Goal: Task Accomplishment & Management: Manage account settings

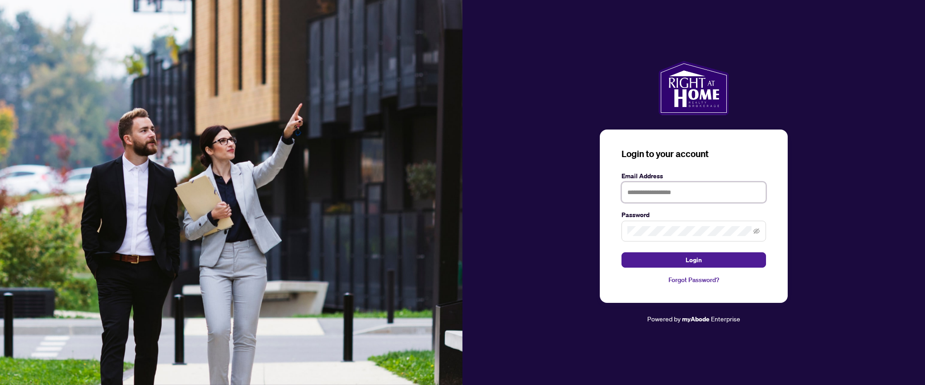
click at [649, 192] on input "text" at bounding box center [694, 192] width 145 height 21
type input "**********"
click at [622, 253] on button "Login" at bounding box center [694, 260] width 145 height 15
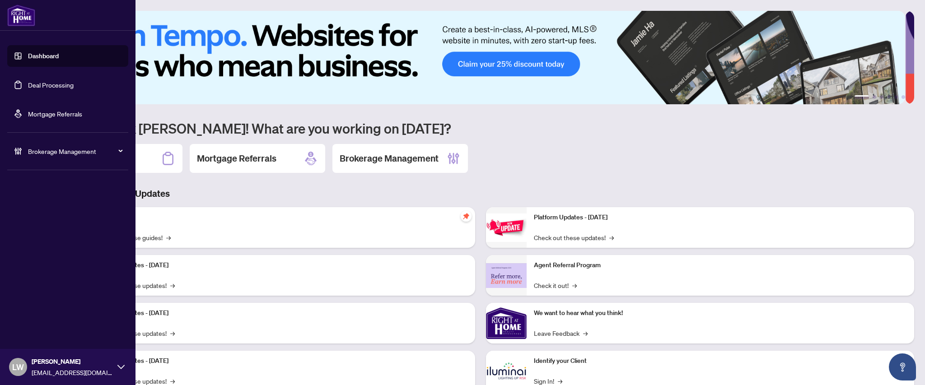
click at [59, 86] on link "Deal Processing" at bounding box center [51, 85] width 46 height 8
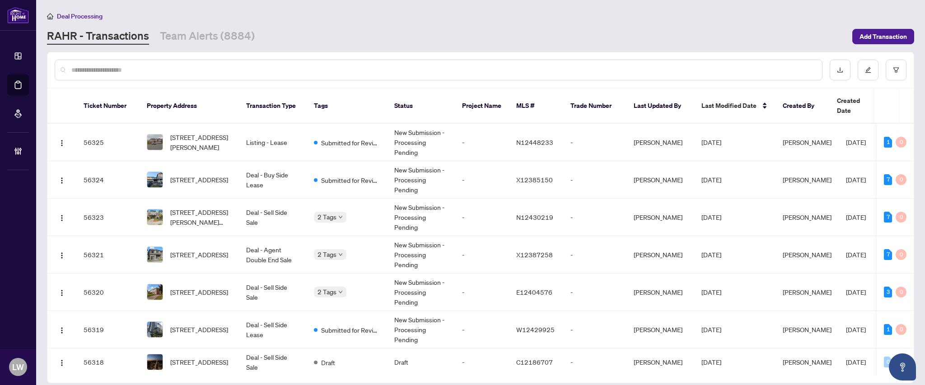
click at [188, 66] on input "text" at bounding box center [443, 70] width 744 height 10
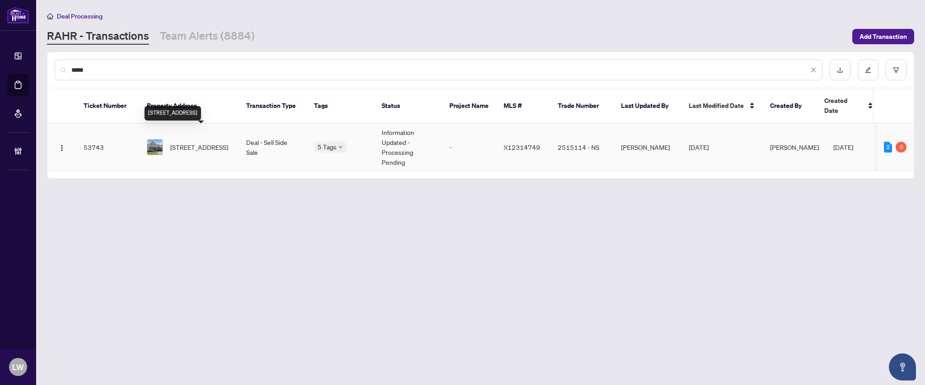
click at [186, 142] on span "[STREET_ADDRESS]" at bounding box center [199, 147] width 58 height 10
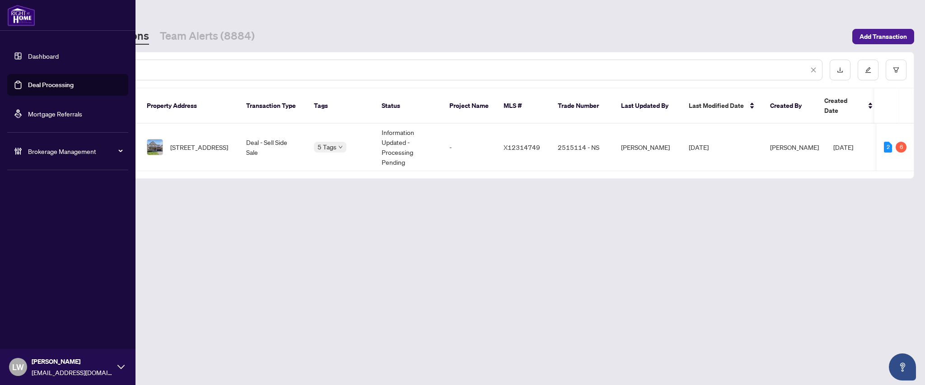
click at [28, 86] on link "Deal Processing" at bounding box center [51, 85] width 46 height 8
click at [60, 85] on link "Deal Processing" at bounding box center [51, 85] width 46 height 8
click at [60, 86] on link "Deal Processing" at bounding box center [51, 85] width 46 height 8
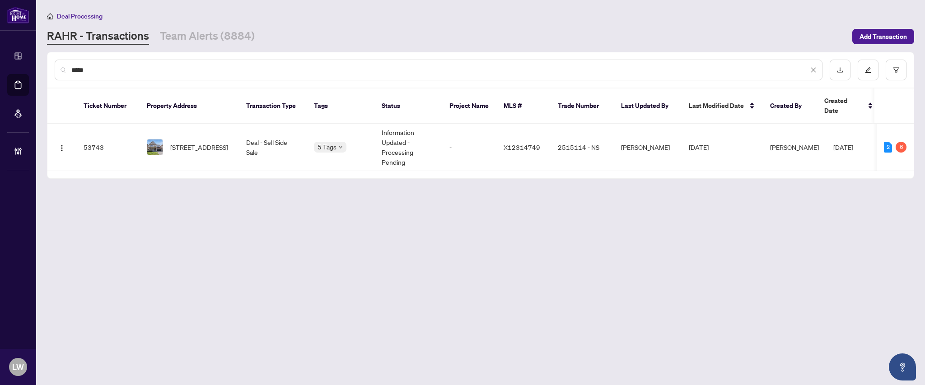
click at [231, 229] on main "Deal Processing RAHR - Transactions Team Alerts (8884) Add Transaction ***** Ti…" at bounding box center [480, 192] width 889 height 385
click at [107, 73] on input "*****" at bounding box center [439, 70] width 737 height 10
type input "*"
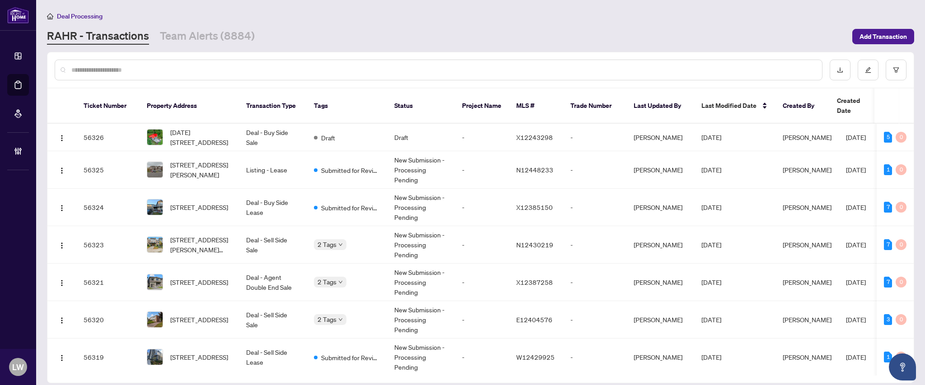
click at [361, 67] on input "text" at bounding box center [443, 70] width 744 height 10
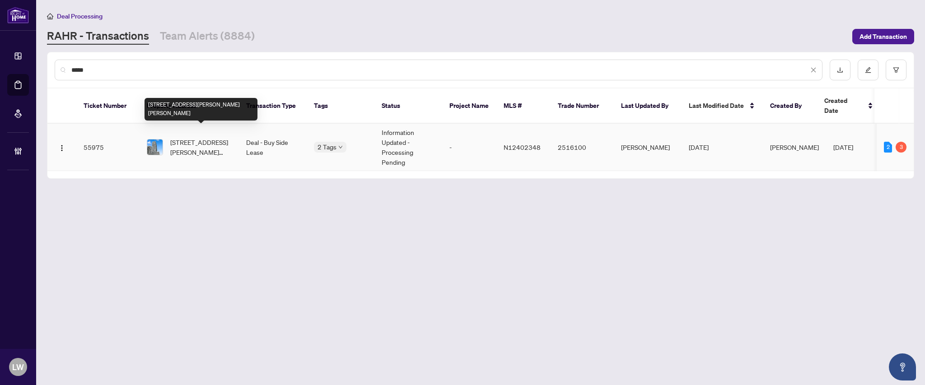
click at [195, 137] on span "302-8960 Jane St, Vaughan, Ontario L4K 0N9, Canada" at bounding box center [200, 147] width 61 height 20
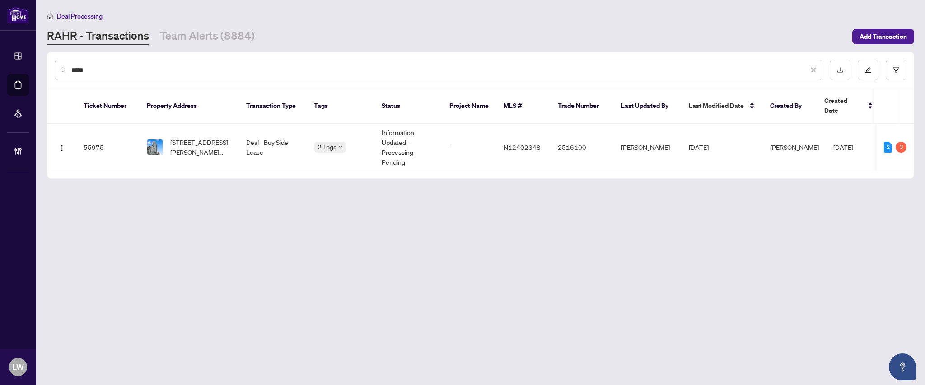
drag, startPoint x: 106, startPoint y: 66, endPoint x: 41, endPoint y: 75, distance: 65.6
click at [41, 75] on main "Deal Processing RAHR - Transactions Team Alerts (8884) Add Transaction ***** Ti…" at bounding box center [480, 192] width 889 height 385
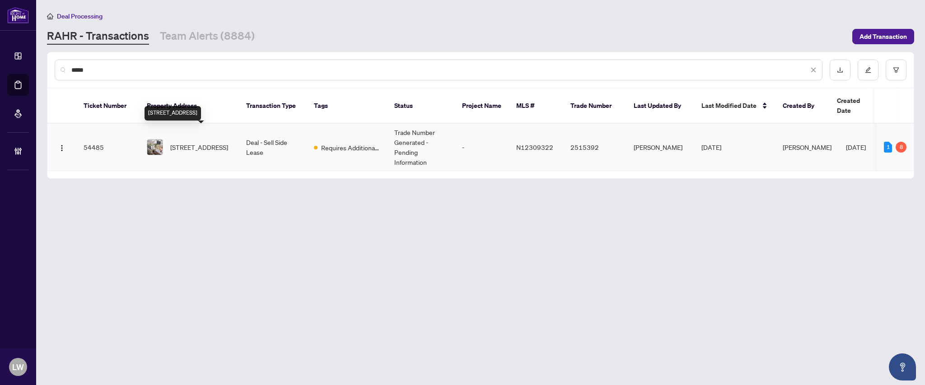
click at [199, 142] on span "609-8119 Birchmount Rd, Markham, Ontario L6G 0H5, Canada" at bounding box center [199, 147] width 58 height 10
drag, startPoint x: 295, startPoint y: 71, endPoint x: 61, endPoint y: 65, distance: 234.5
click at [61, 65] on div "*****" at bounding box center [439, 70] width 768 height 21
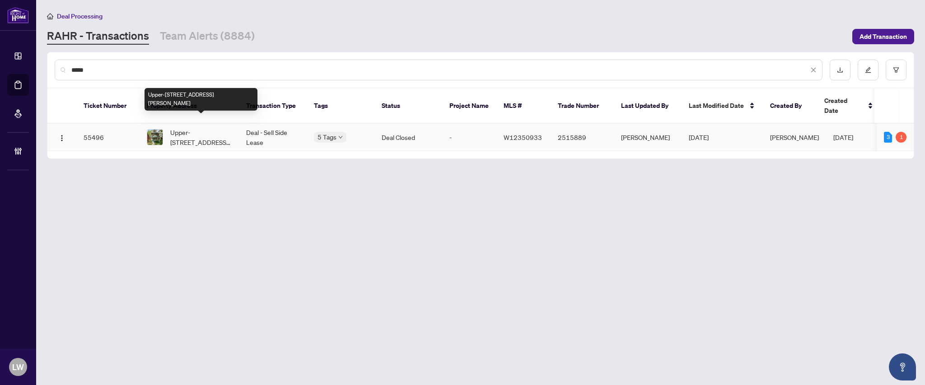
click at [188, 133] on span "Upper-28 Pearson Ave, Toronto, Ontario M6R 1G1, Canada" at bounding box center [200, 137] width 61 height 20
drag, startPoint x: 128, startPoint y: 73, endPoint x: 69, endPoint y: 66, distance: 60.1
click at [69, 66] on div "*****" at bounding box center [439, 70] width 768 height 21
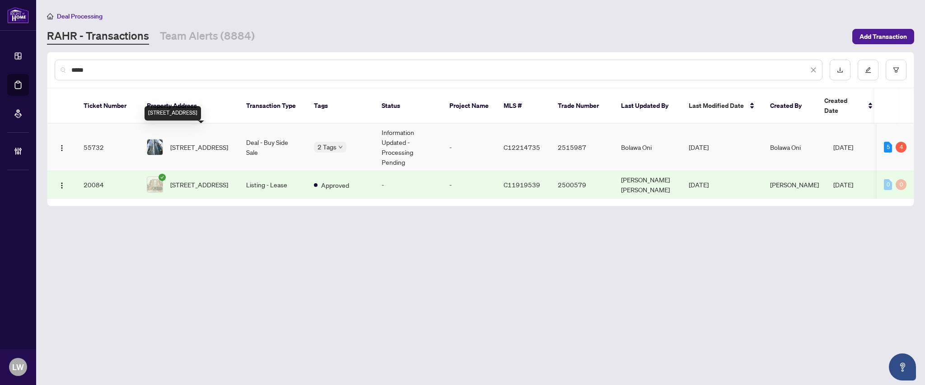
click at [212, 142] on span "1409-12 York St, Toronto, Ontario M5J 0A9, Canada" at bounding box center [199, 147] width 58 height 10
drag, startPoint x: 117, startPoint y: 65, endPoint x: 52, endPoint y: 64, distance: 64.2
click at [52, 64] on div "*****" at bounding box center [480, 69] width 866 height 35
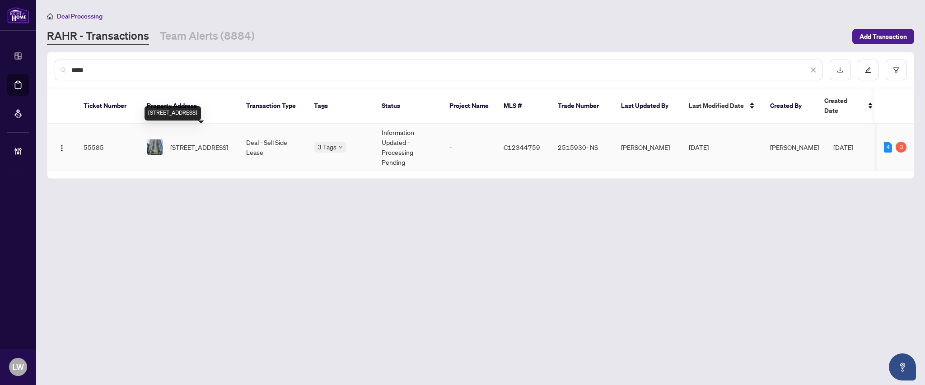
click at [189, 142] on span "115-231 Fort York Blvd, Toronto, Ontario M5V 1B2, Canada" at bounding box center [199, 147] width 58 height 10
drag, startPoint x: 120, startPoint y: 69, endPoint x: 64, endPoint y: 69, distance: 56.0
click at [64, 69] on div "*****" at bounding box center [439, 70] width 768 height 21
click at [196, 142] on span "108-52 forest manor Rd, Toronto, Ontario M2J 0E2, Canada" at bounding box center [199, 147] width 58 height 10
drag, startPoint x: 110, startPoint y: 75, endPoint x: 36, endPoint y: 60, distance: 75.6
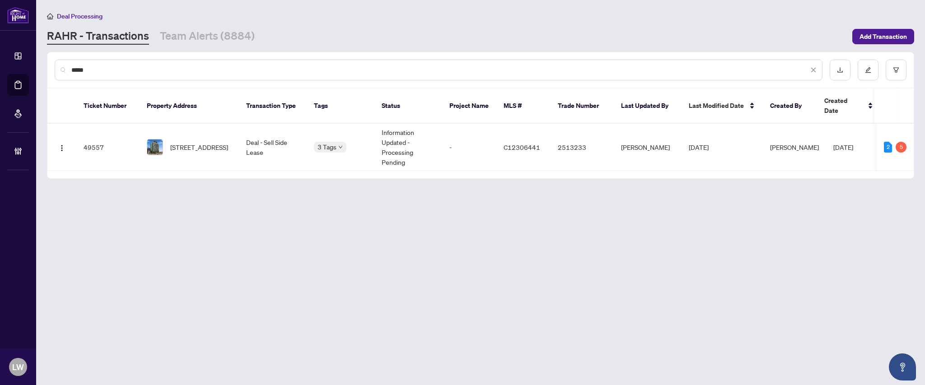
click at [36, 60] on main "Deal Processing RAHR - Transactions Team Alerts (8884) Add Transaction ***** Ti…" at bounding box center [480, 192] width 889 height 385
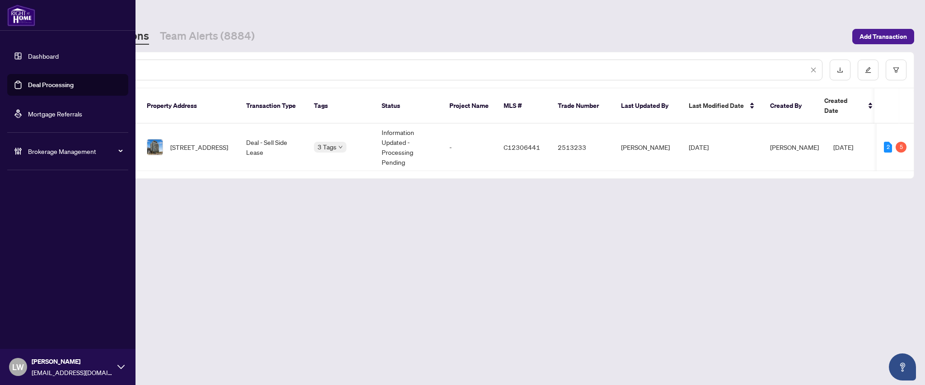
drag, startPoint x: 107, startPoint y: 66, endPoint x: 0, endPoint y: 46, distance: 108.4
click at [0, 46] on div "Dashboard Deal Processing Mortgage Referrals Brokerage Management LW Linda Wats…" at bounding box center [462, 192] width 925 height 385
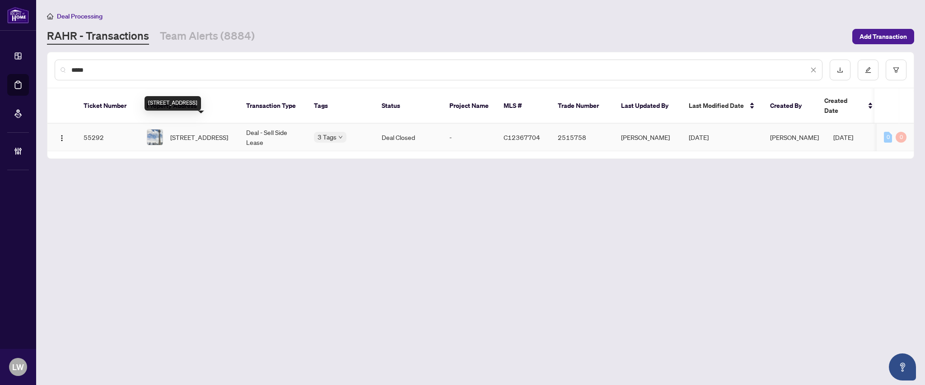
click at [200, 132] on span "3602-361 Front St, Toronto, Ontario M5V 3R5, Canada" at bounding box center [199, 137] width 58 height 10
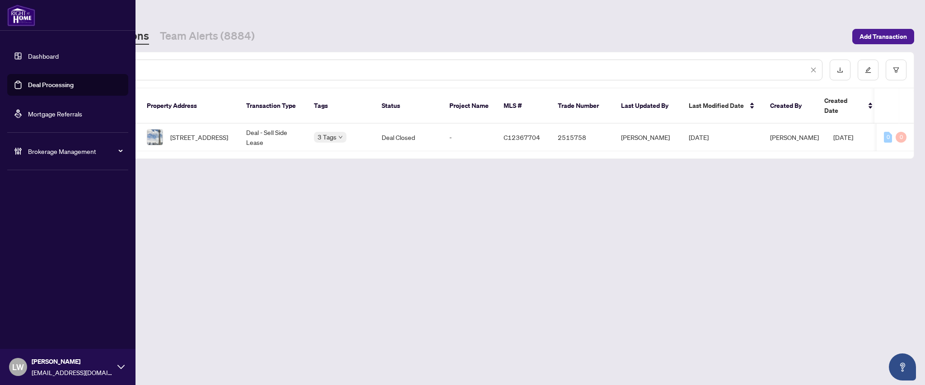
click at [34, 85] on link "Deal Processing" at bounding box center [51, 85] width 46 height 8
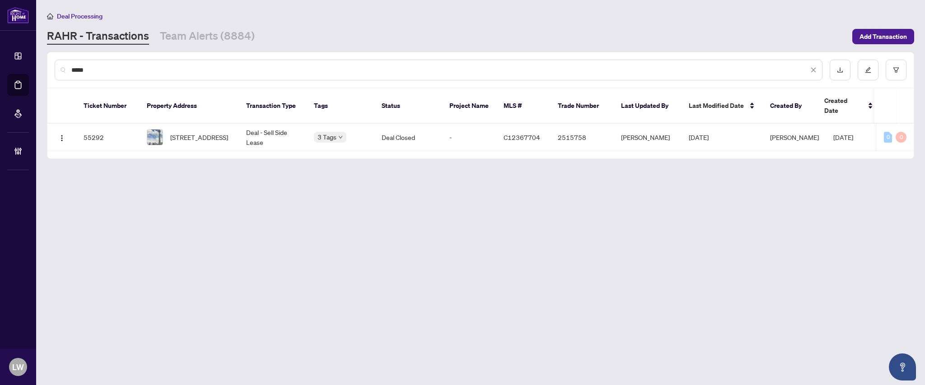
drag, startPoint x: 97, startPoint y: 68, endPoint x: 37, endPoint y: 56, distance: 61.2
click at [37, 56] on main "Deal Processing RAHR - Transactions Team Alerts (8884) Add Transaction ***** Ti…" at bounding box center [480, 192] width 889 height 385
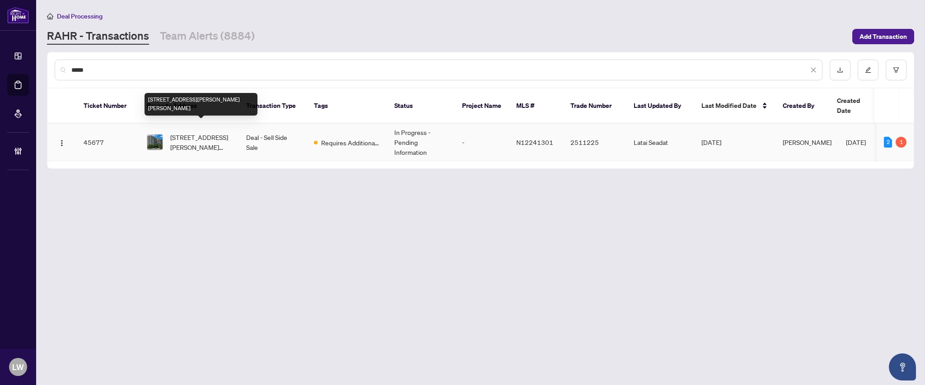
click at [190, 132] on span "1017-610 Bullock Dr, Markham, Ontario L3R 0G1, Canada" at bounding box center [200, 142] width 61 height 20
drag, startPoint x: 108, startPoint y: 64, endPoint x: 11, endPoint y: -25, distance: 132.4
click at [11, 0] on html "Dashboard Deal Processing Mortgage Referrals Brokerage Management LW Linda Wats…" at bounding box center [462, 192] width 925 height 385
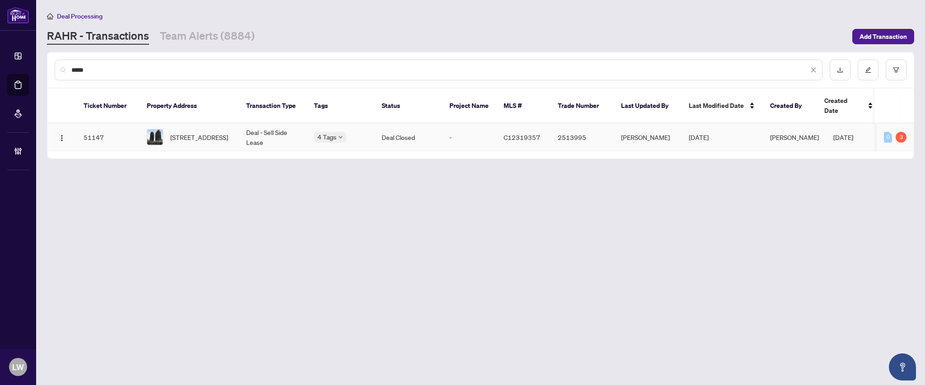
click at [195, 132] on span "2510-25 Carlton St, Toronto, Ontario M5B 1L4, Canada" at bounding box center [199, 137] width 58 height 10
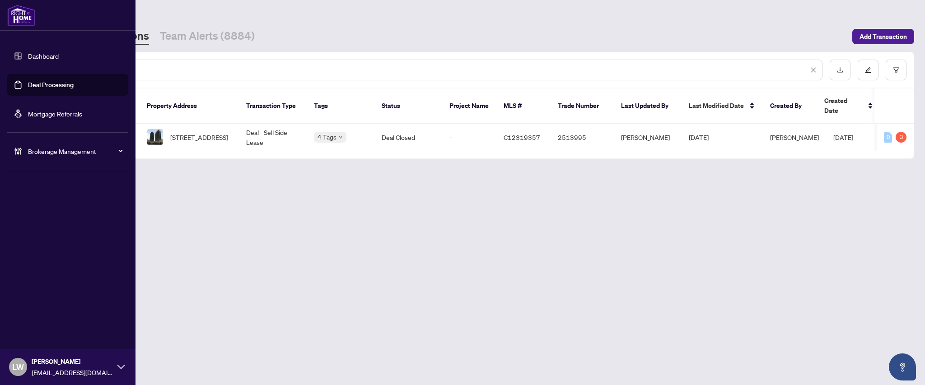
drag, startPoint x: 91, startPoint y: 66, endPoint x: 0, endPoint y: 31, distance: 97.7
click at [0, 31] on div "Dashboard Deal Processing Mortgage Referrals Brokerage Management LW Linda Wats…" at bounding box center [462, 192] width 925 height 385
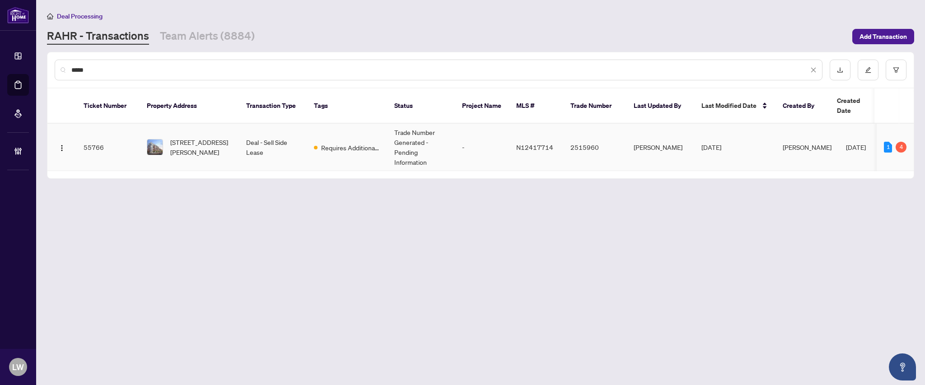
click at [198, 137] on span "311-99 Eagle Rock Way, Vaughan, Ontario L6A 5A7, Canada" at bounding box center [200, 147] width 61 height 20
drag, startPoint x: 106, startPoint y: 73, endPoint x: 42, endPoint y: 63, distance: 64.4
click at [42, 63] on main "Deal Processing RAHR - Transactions Team Alerts (8884) Add Transaction ***** Ti…" at bounding box center [480, 192] width 889 height 385
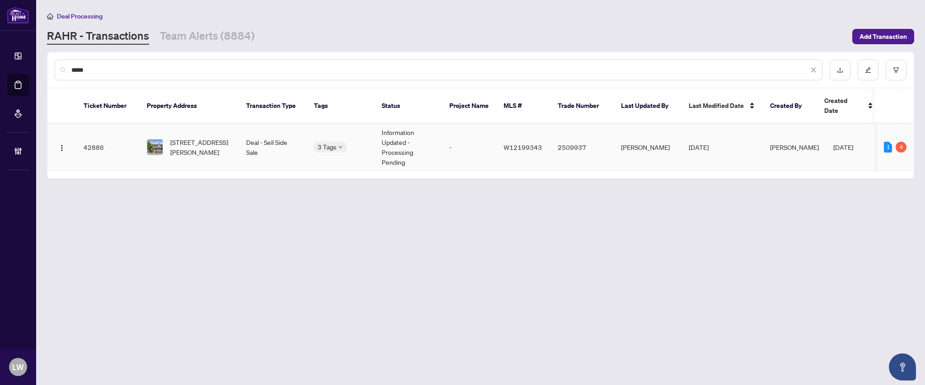
click at [179, 144] on span "3399 Hayhurst Cres, Oakville, Ontario L6L 6W9, Canada" at bounding box center [200, 147] width 61 height 20
drag, startPoint x: 106, startPoint y: 68, endPoint x: 41, endPoint y: 62, distance: 65.3
click at [41, 62] on main "Deal Processing RAHR - Transactions Team Alerts (8884) Add Transaction ***** Ti…" at bounding box center [480, 192] width 889 height 385
type input "*****"
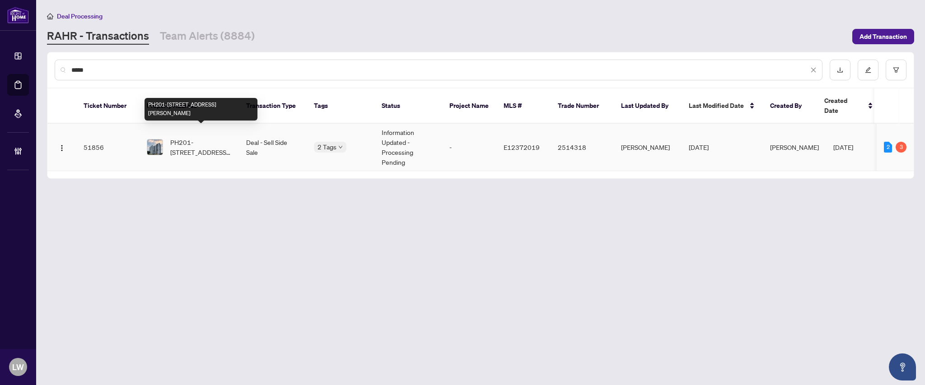
click at [207, 137] on span "PH201-330 Alton Towers Circ, Toronto, Ontario M1V 5H3, Canada" at bounding box center [200, 147] width 61 height 20
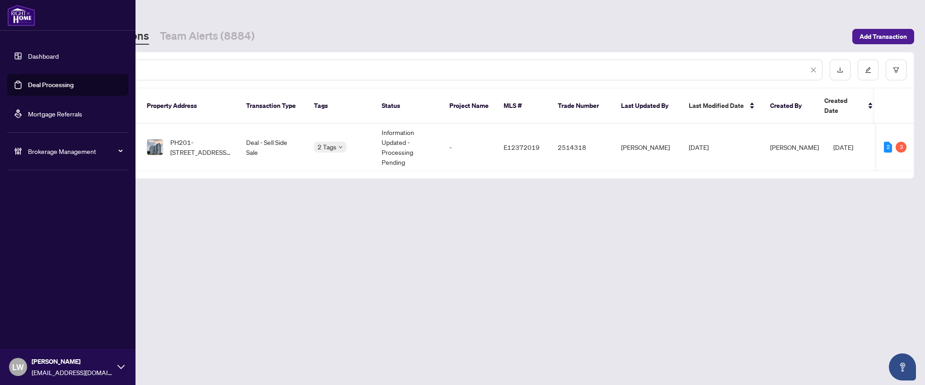
click at [13, 371] on span "LW" at bounding box center [18, 367] width 12 height 13
click at [38, 334] on span "Logout" at bounding box center [36, 332] width 20 height 14
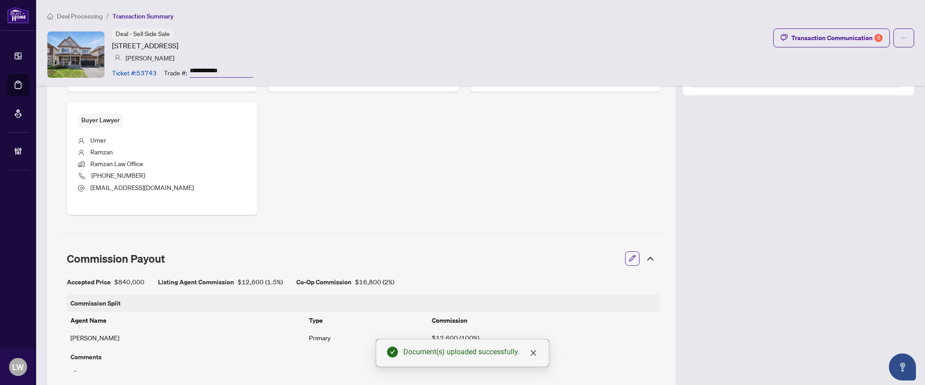
scroll to position [783, 0]
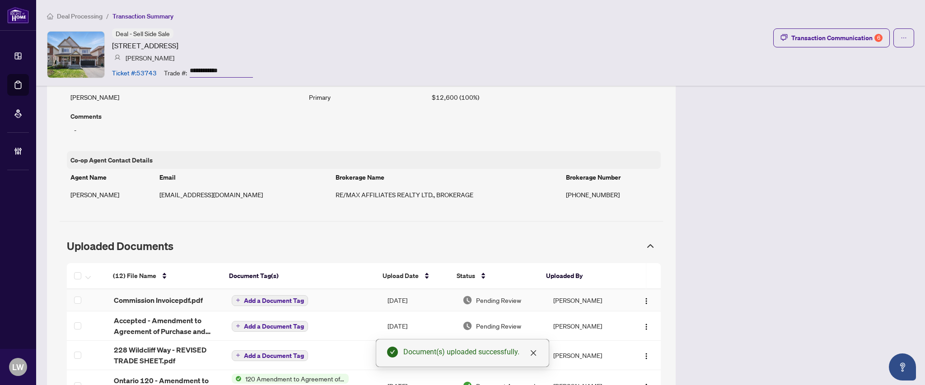
click at [236, 303] on icon "plus" at bounding box center [238, 300] width 5 height 5
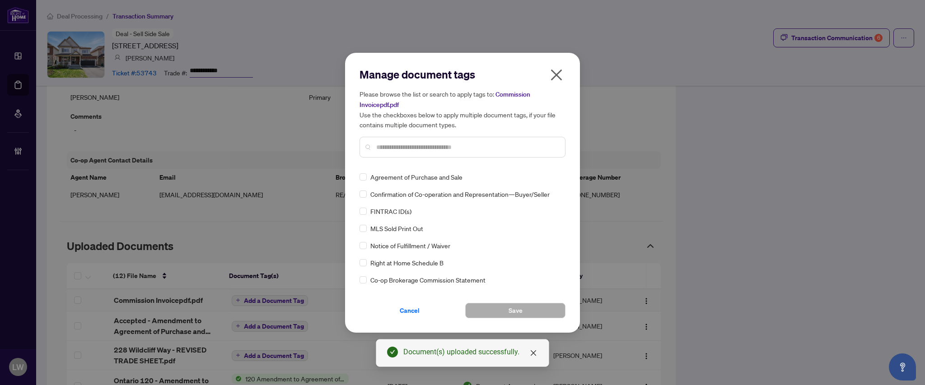
click at [400, 145] on input "text" at bounding box center [467, 147] width 182 height 10
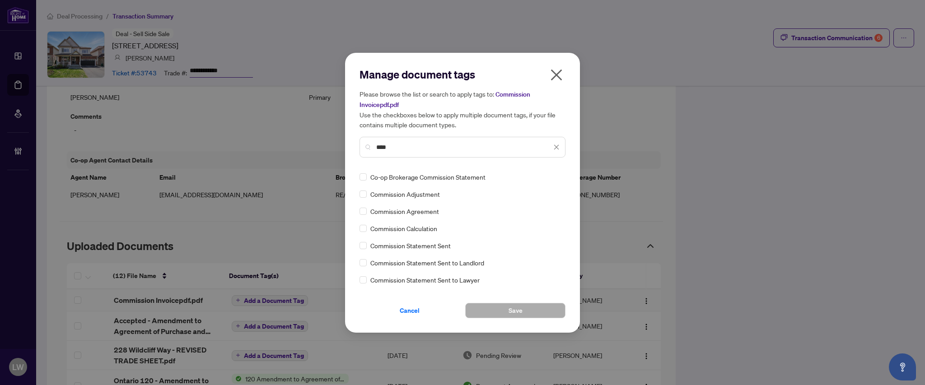
type input "****"
click at [505, 311] on button "Save" at bounding box center [515, 310] width 100 height 15
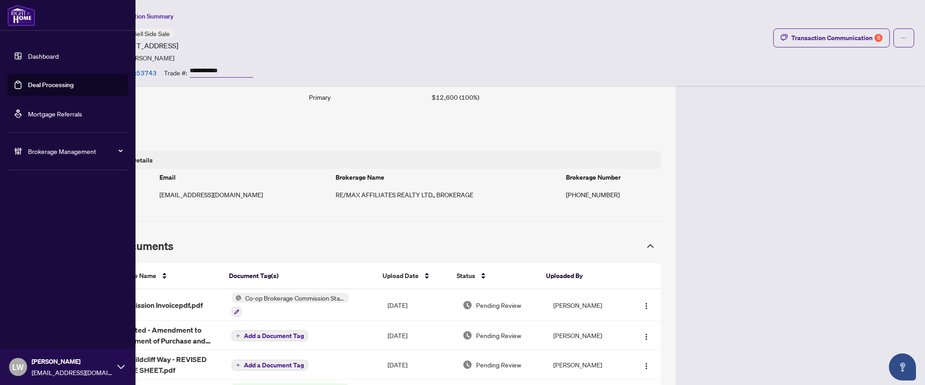
click at [42, 89] on link "Deal Processing" at bounding box center [51, 85] width 46 height 8
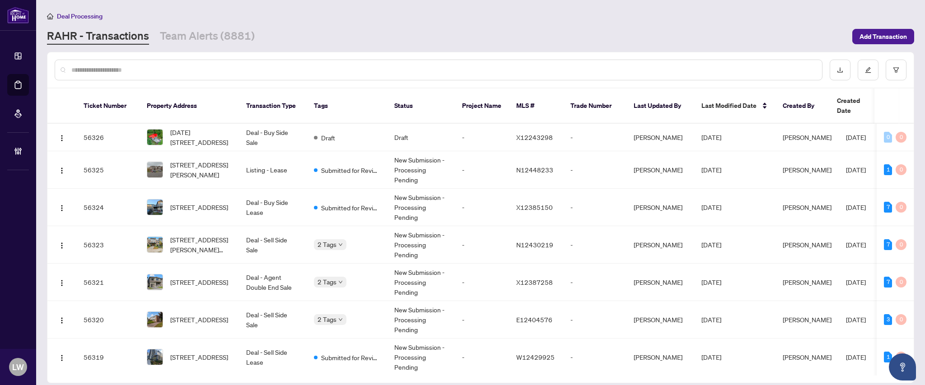
click at [318, 69] on input "text" at bounding box center [443, 70] width 744 height 10
type input "*****"
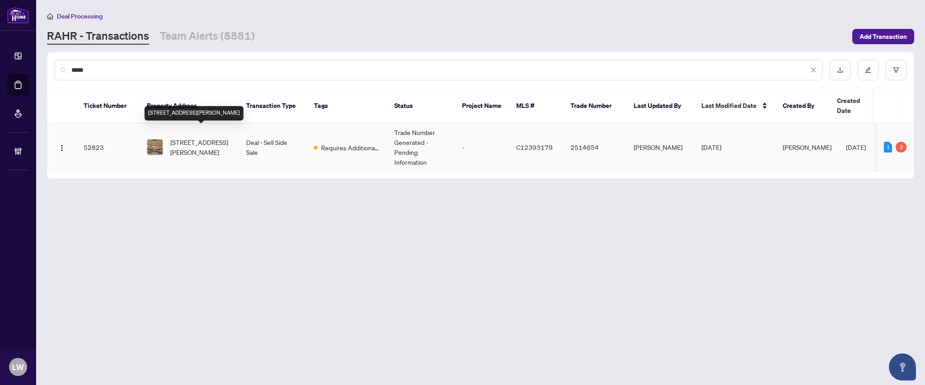
click at [203, 137] on span "1011-78 Harrison Garden Blvd, Toronto, Ontario M2N 7E2, Canada" at bounding box center [200, 147] width 61 height 20
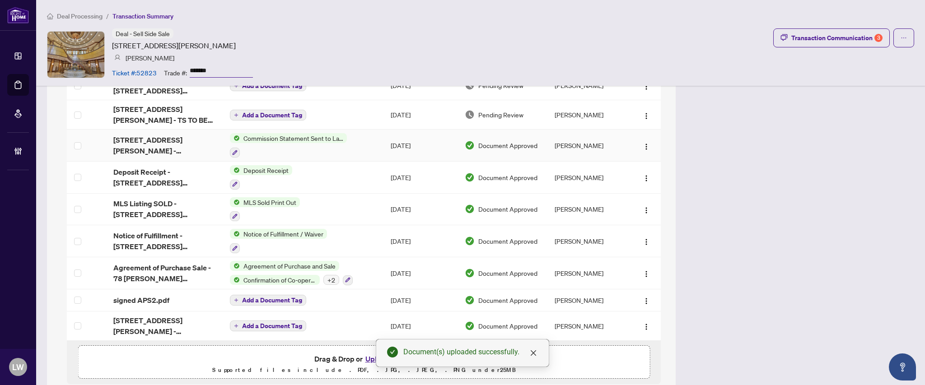
scroll to position [777, 0]
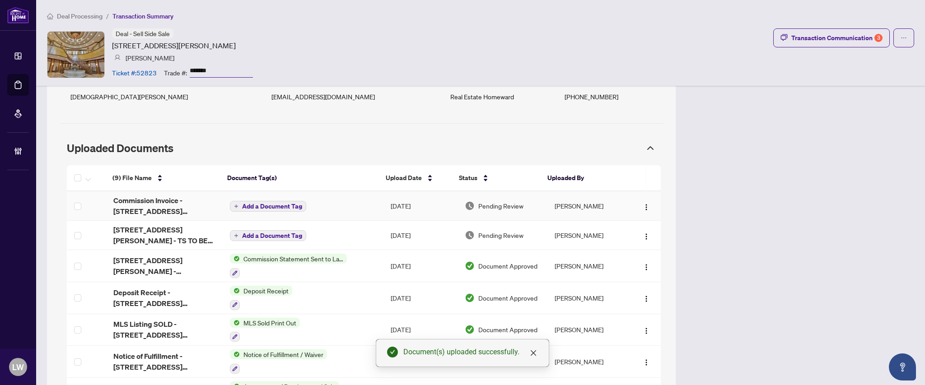
click at [272, 210] on span "Add a Document Tag" at bounding box center [272, 206] width 60 height 6
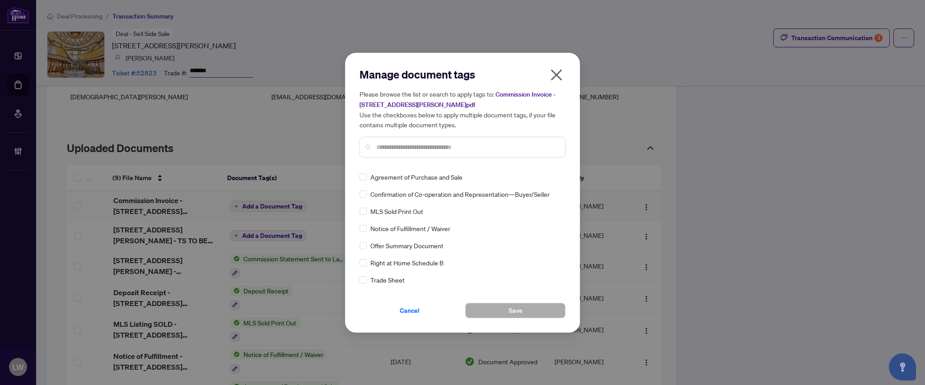
click at [421, 149] on input "text" at bounding box center [467, 147] width 182 height 10
type input "****"
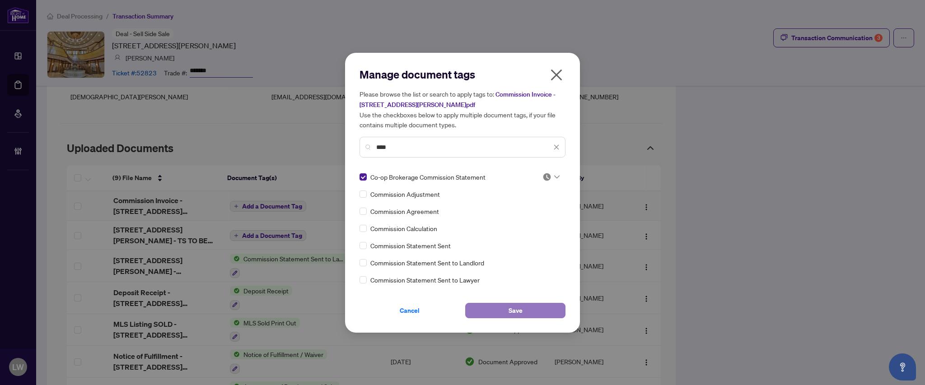
click at [520, 309] on span "Save" at bounding box center [516, 311] width 14 height 14
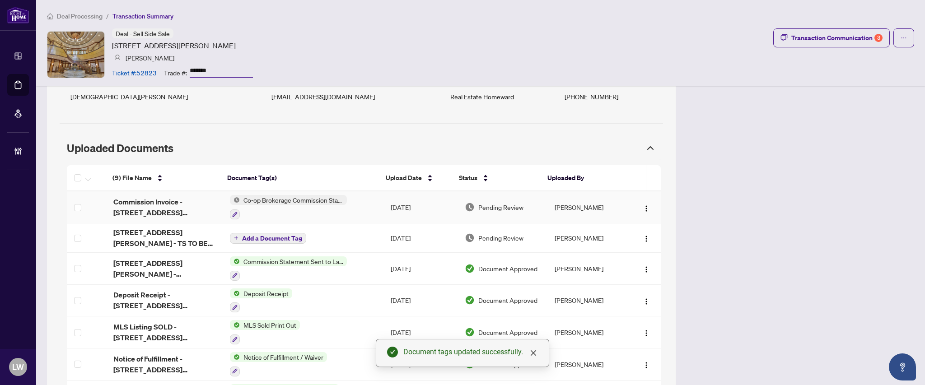
click at [488, 211] on span "Pending Review" at bounding box center [500, 207] width 45 height 10
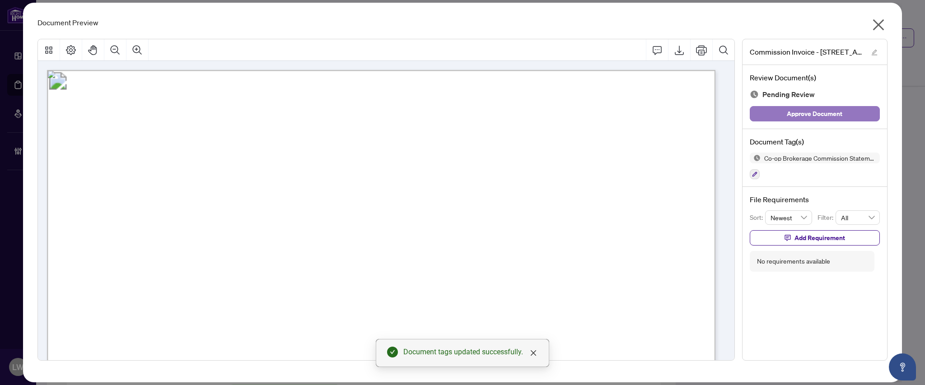
click at [802, 117] on span "Approve Document" at bounding box center [815, 114] width 56 height 14
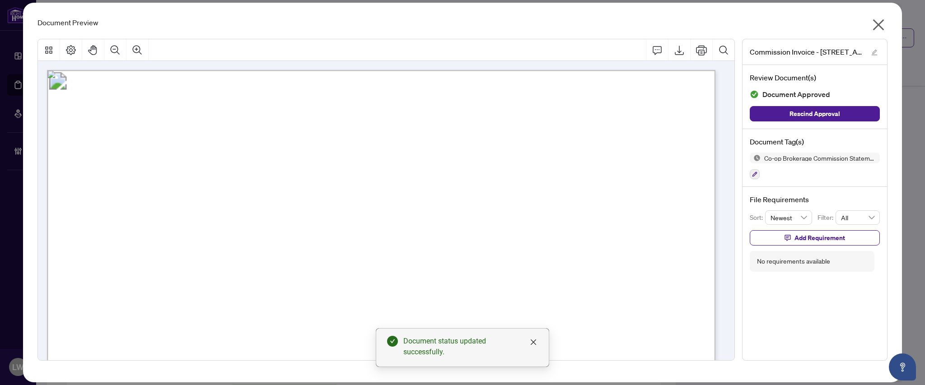
click at [879, 27] on icon "close" at bounding box center [878, 25] width 14 height 14
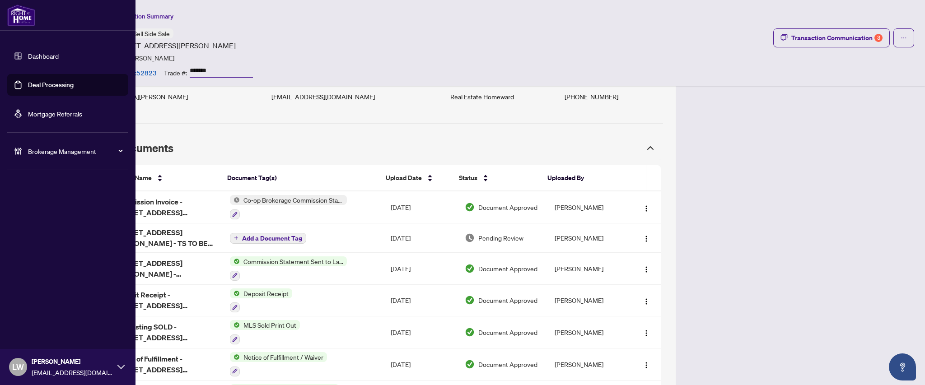
click at [46, 87] on link "Deal Processing" at bounding box center [51, 85] width 46 height 8
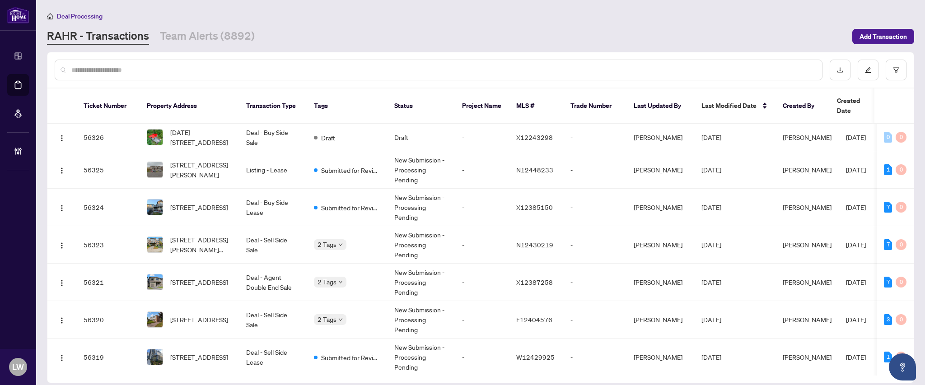
click at [301, 71] on input "text" at bounding box center [443, 70] width 744 height 10
type input "*****"
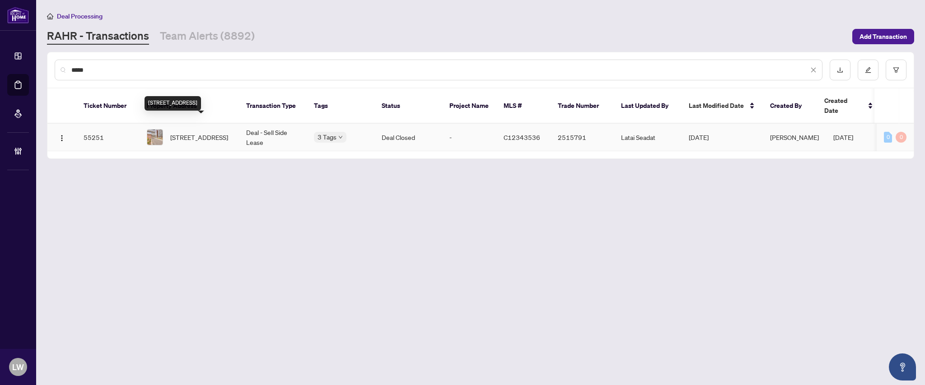
click at [203, 132] on span "122-36 Forest Manor Rd unit 122, North York, Toronto, Ontario M2J 1M1, Canada" at bounding box center [199, 137] width 58 height 10
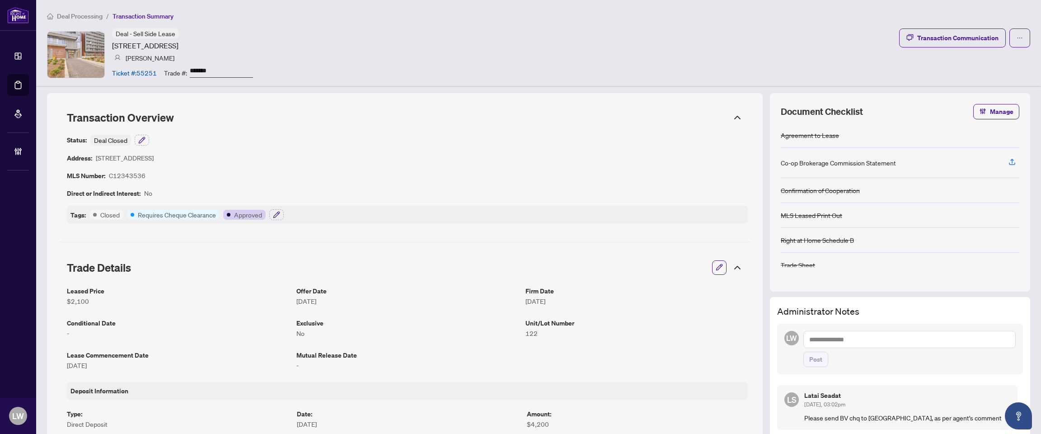
drag, startPoint x: 102, startPoint y: 161, endPoint x: 409, endPoint y: 173, distance: 307.4
click at [409, 173] on div "Status: Deal Closed Address: 36 Forest Manor Rd unit 122, North York, Toronto, …" at bounding box center [407, 179] width 681 height 89
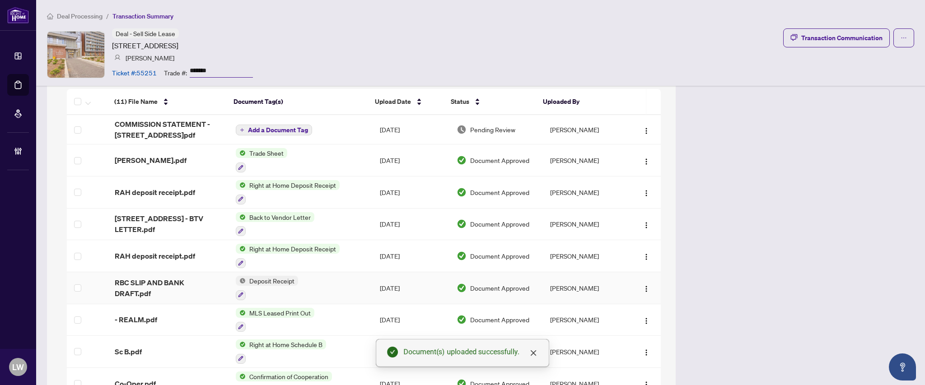
scroll to position [762, 0]
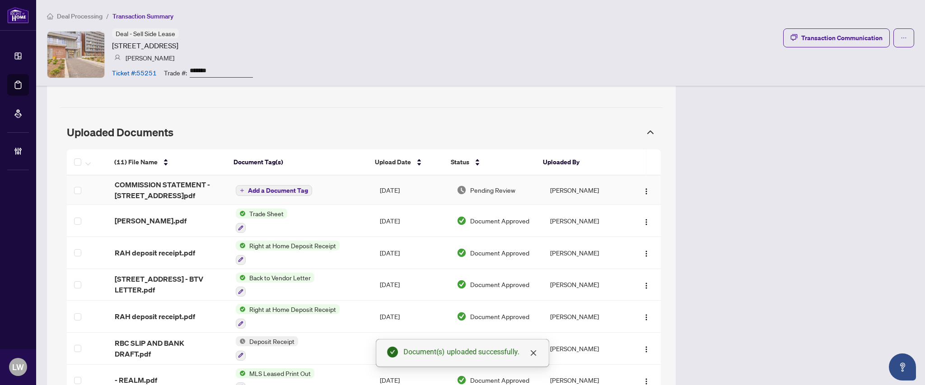
click at [267, 196] on button "Add a Document Tag" at bounding box center [274, 190] width 76 height 11
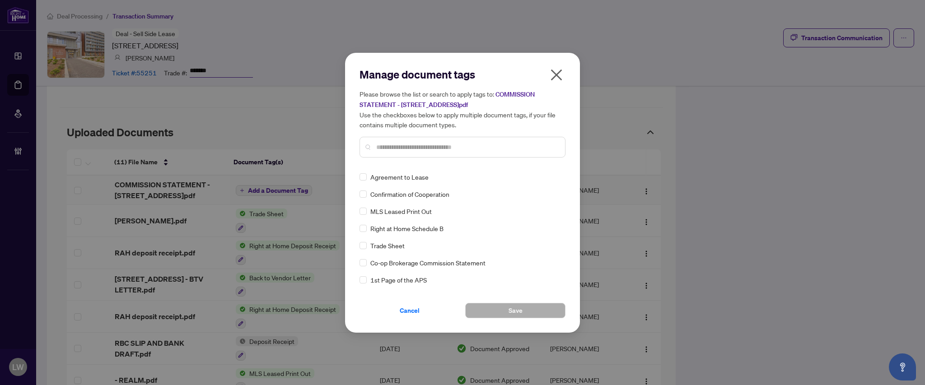
click at [398, 144] on input "text" at bounding box center [467, 147] width 182 height 10
type input "****"
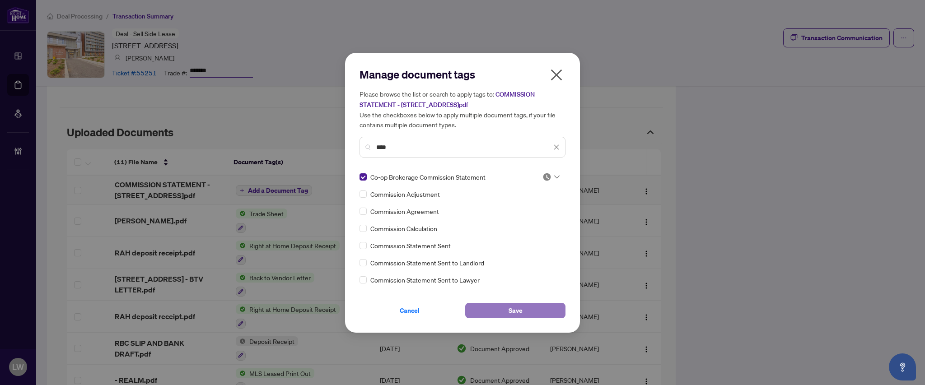
click at [515, 310] on span "Save" at bounding box center [516, 311] width 14 height 14
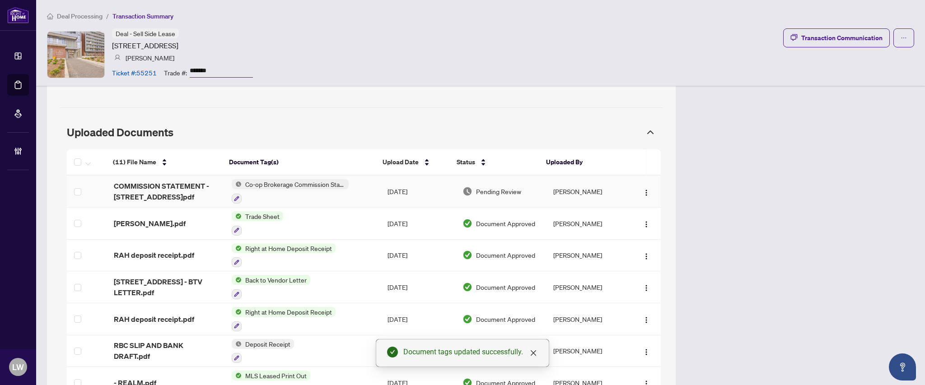
click at [501, 196] on span "Pending Review" at bounding box center [498, 192] width 45 height 10
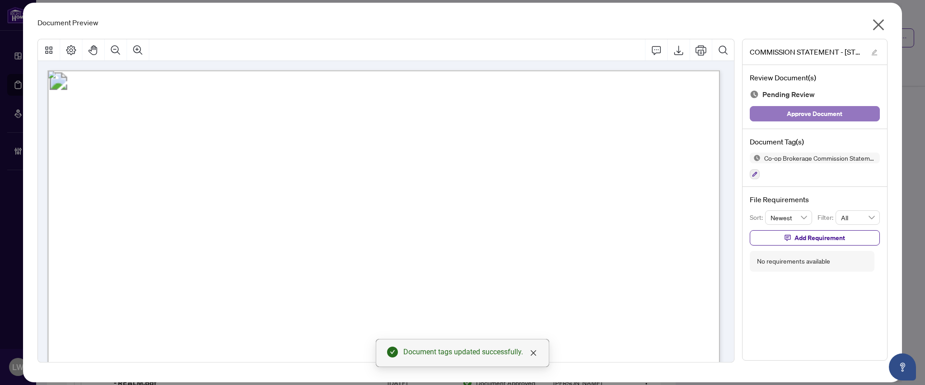
click at [815, 118] on span "Approve Document" at bounding box center [815, 114] width 56 height 14
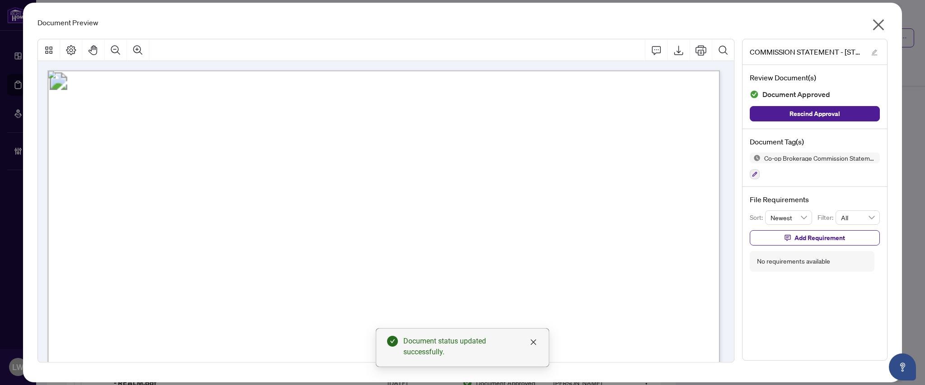
click at [878, 24] on icon "close" at bounding box center [878, 24] width 11 height 11
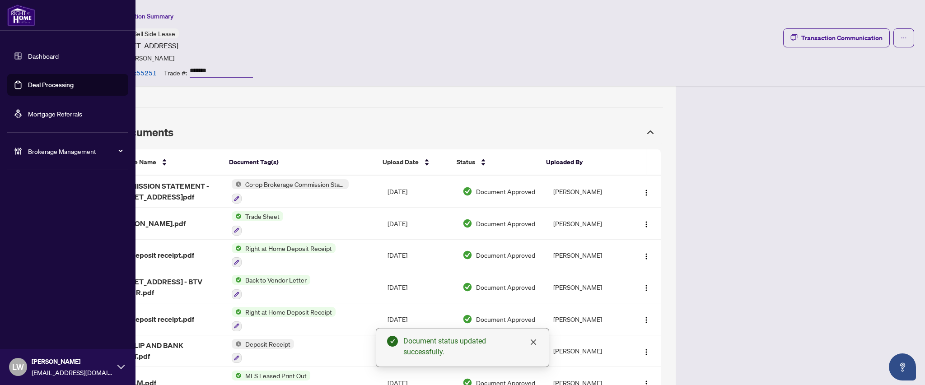
click at [47, 85] on link "Deal Processing" at bounding box center [51, 85] width 46 height 8
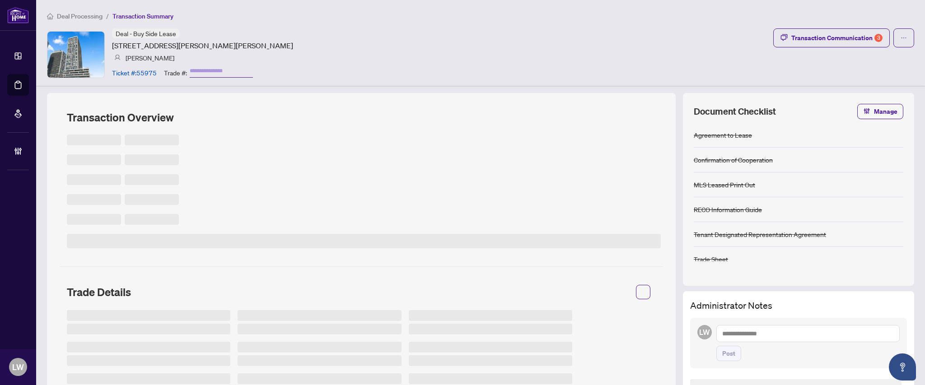
type input "*******"
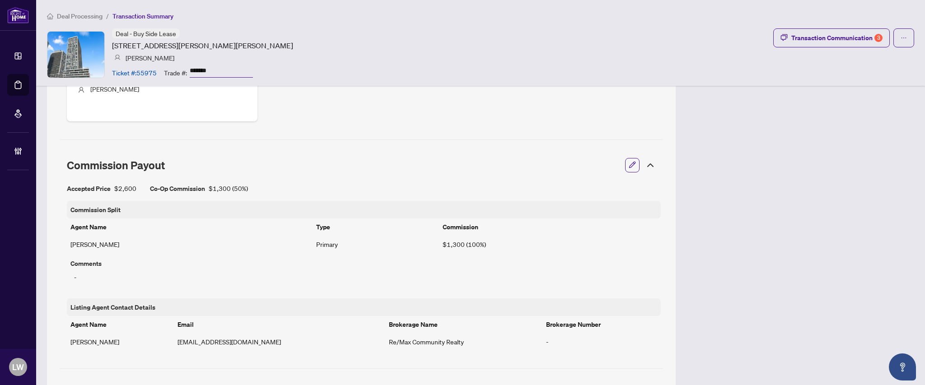
scroll to position [783, 0]
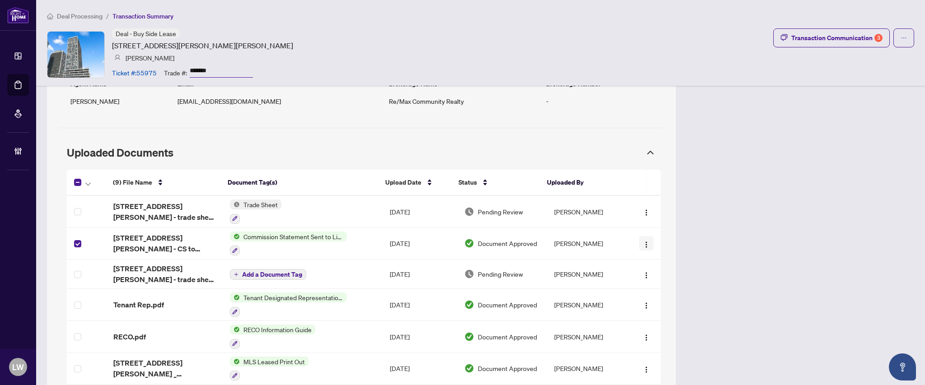
click at [643, 248] on img "button" at bounding box center [646, 244] width 7 height 7
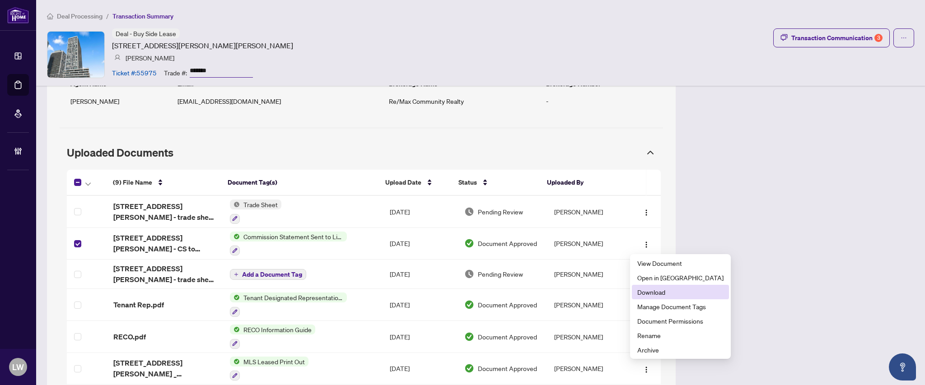
click at [656, 294] on span "Download" at bounding box center [680, 292] width 86 height 10
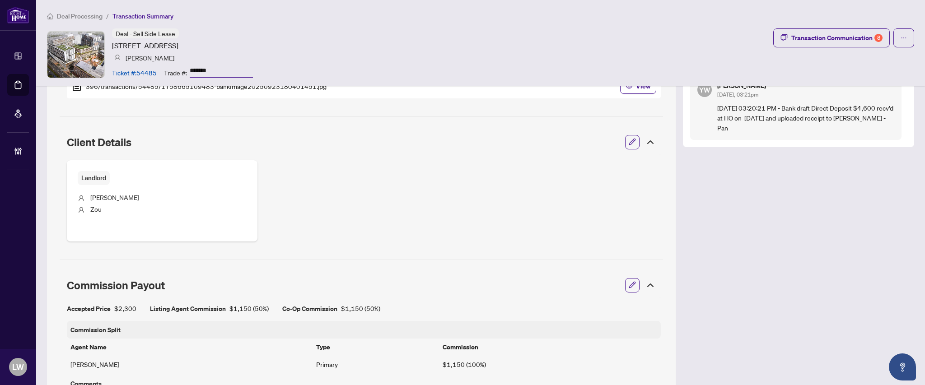
scroll to position [602, 0]
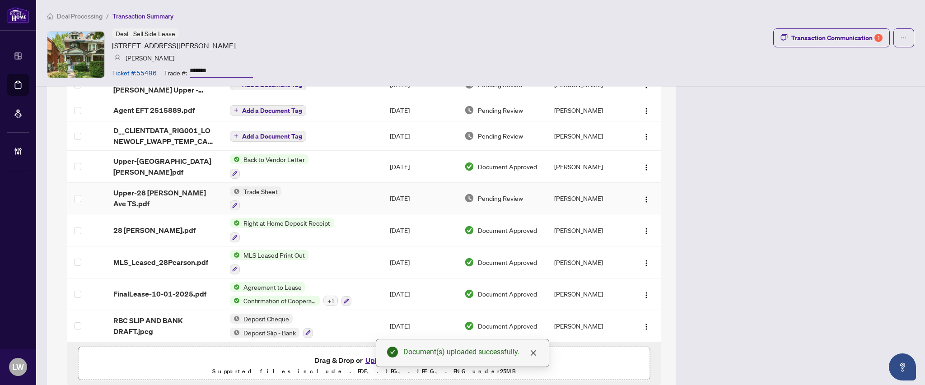
scroll to position [668, 0]
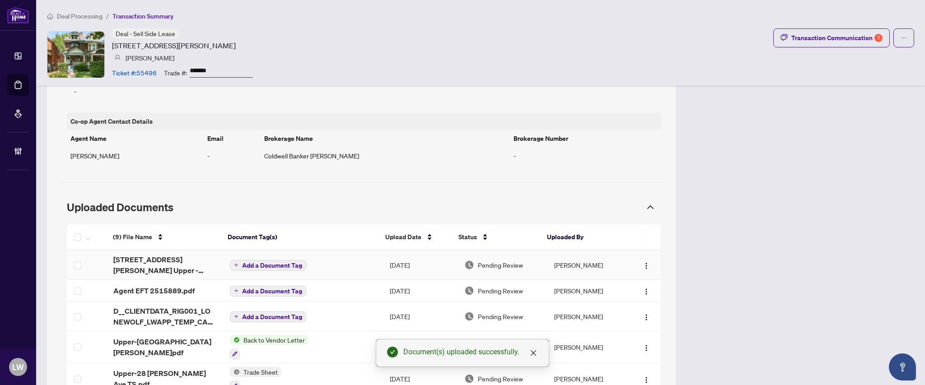
click at [246, 268] on span "Add a Document Tag" at bounding box center [272, 265] width 60 height 6
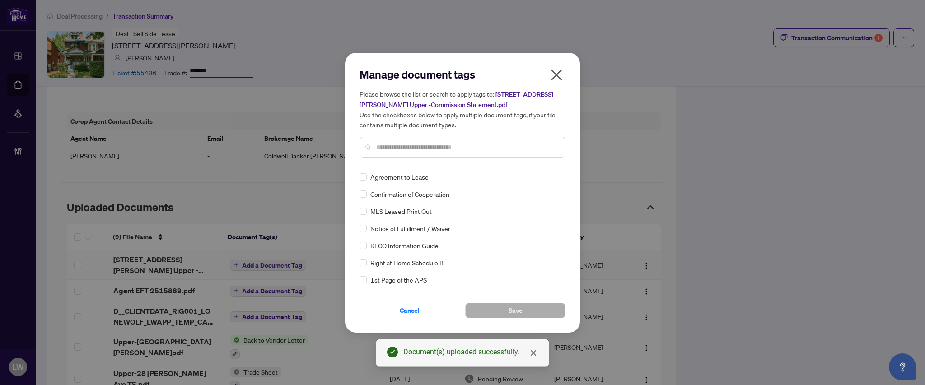
click at [392, 143] on input "text" at bounding box center [467, 147] width 182 height 10
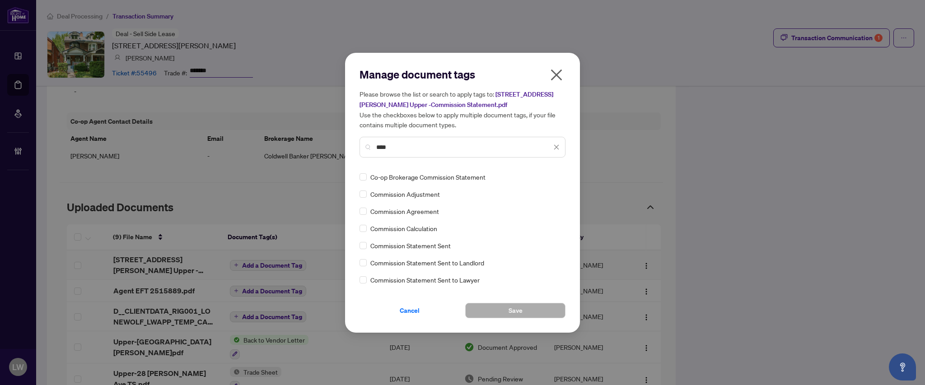
type input "****"
click at [512, 313] on span "Save" at bounding box center [516, 311] width 14 height 14
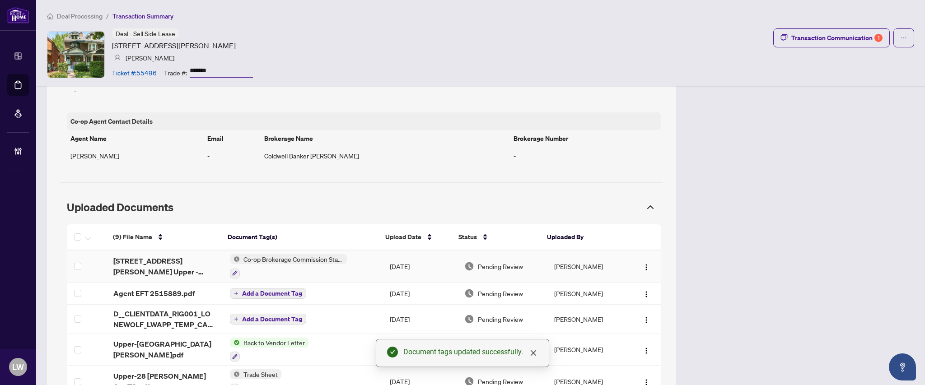
click at [496, 269] on span "Pending Review" at bounding box center [500, 267] width 45 height 10
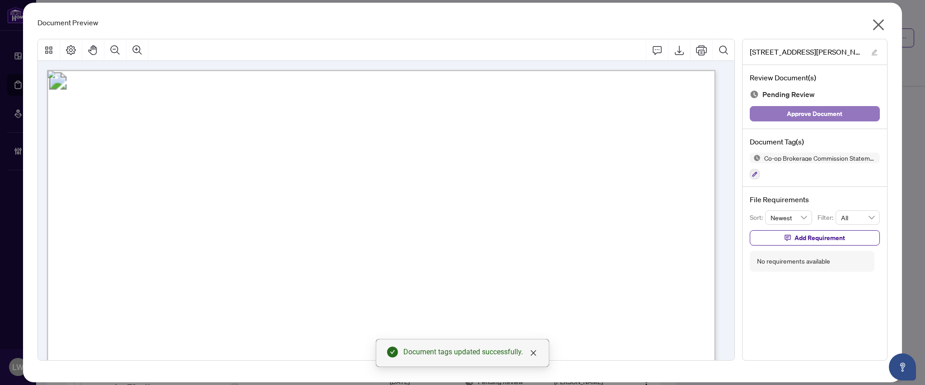
click at [808, 117] on span "Approve Document" at bounding box center [815, 114] width 56 height 14
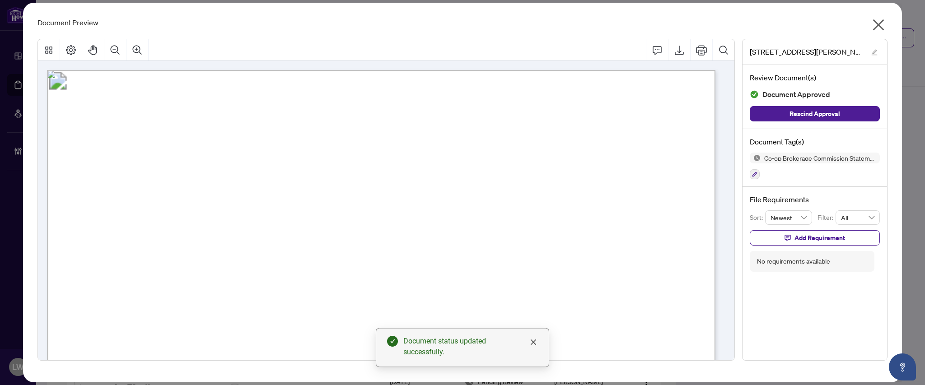
click at [880, 25] on icon "close" at bounding box center [878, 25] width 14 height 14
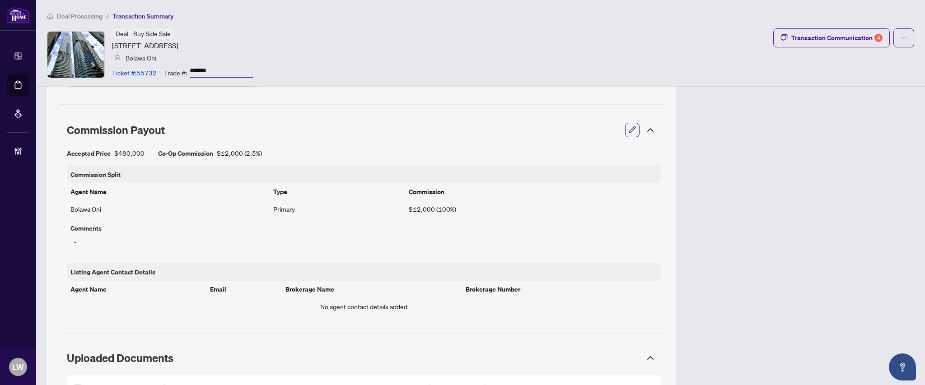
scroll to position [723, 0]
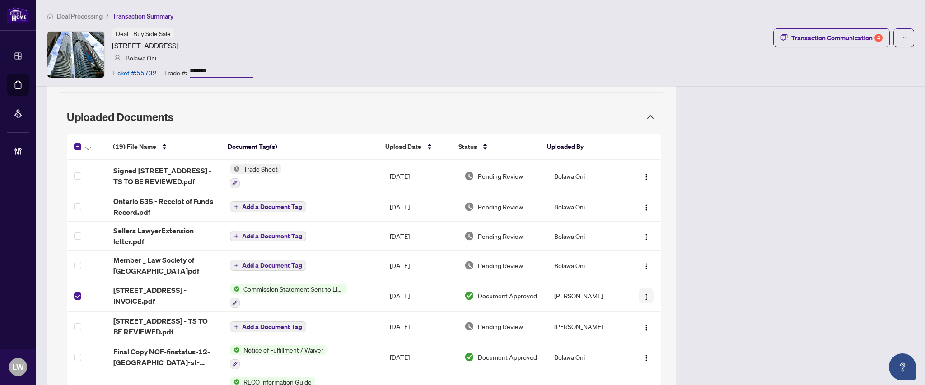
click at [643, 299] on img "button" at bounding box center [646, 297] width 7 height 7
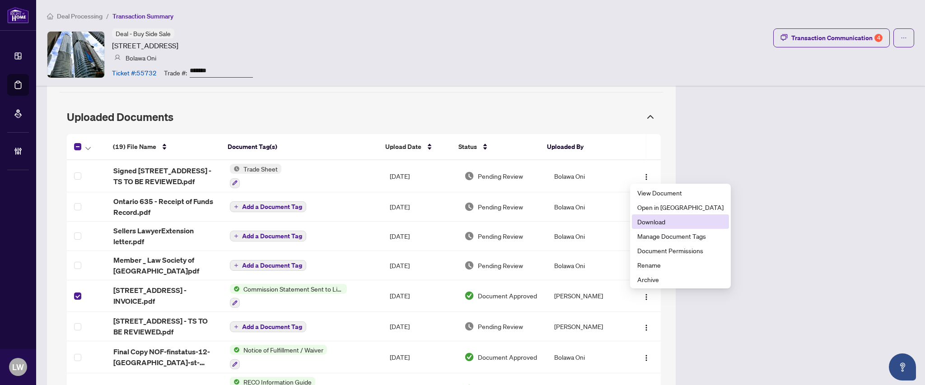
click at [648, 220] on span "Download" at bounding box center [680, 222] width 86 height 10
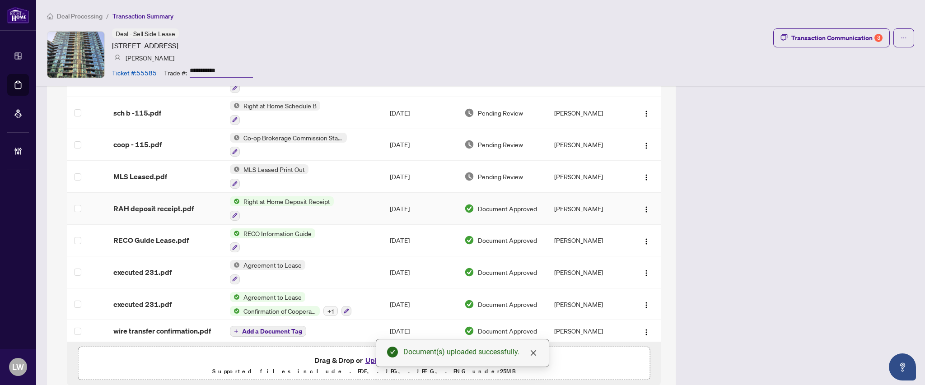
scroll to position [770, 0]
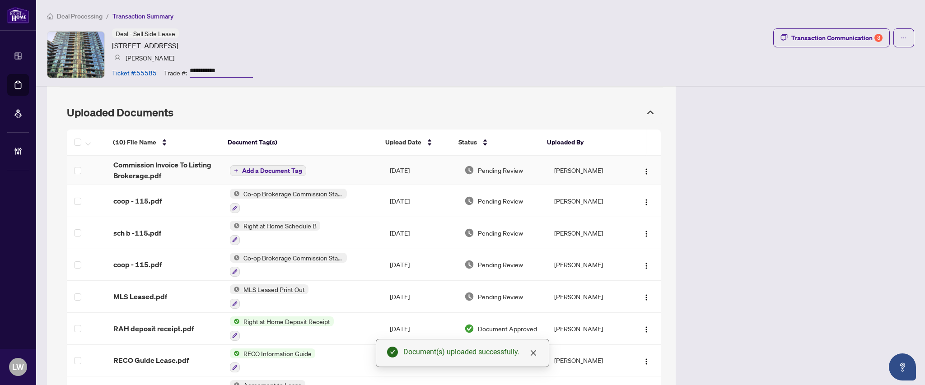
click at [258, 176] on button "Add a Document Tag" at bounding box center [268, 170] width 76 height 11
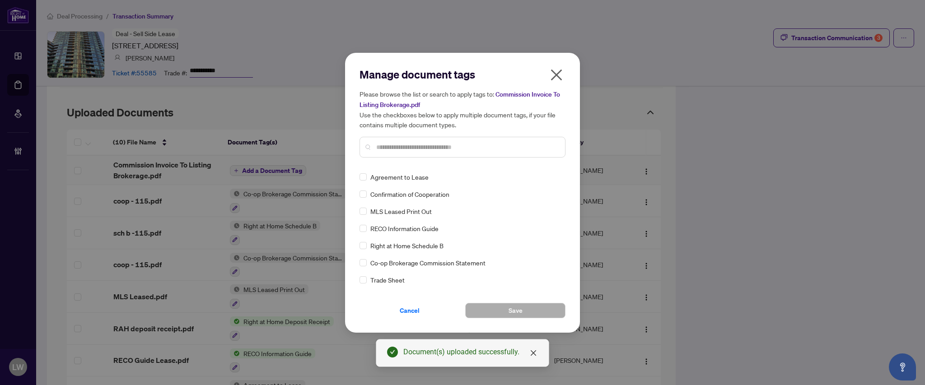
click at [472, 140] on div at bounding box center [463, 147] width 206 height 21
click at [455, 155] on div at bounding box center [463, 147] width 206 height 21
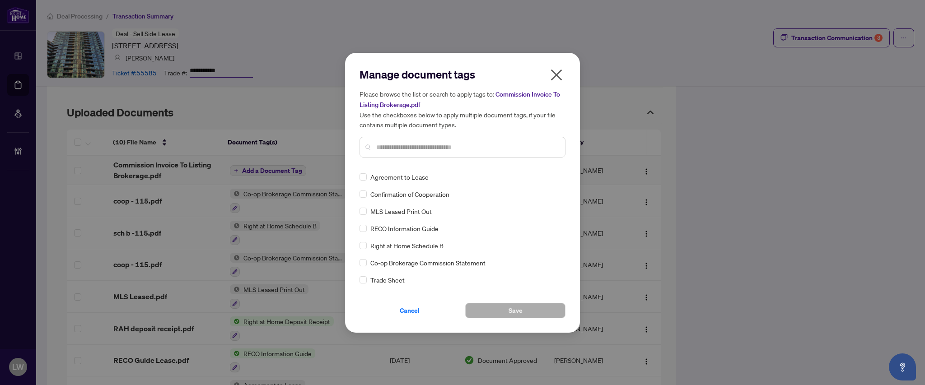
click at [435, 147] on input "text" at bounding box center [467, 147] width 182 height 10
type input "***"
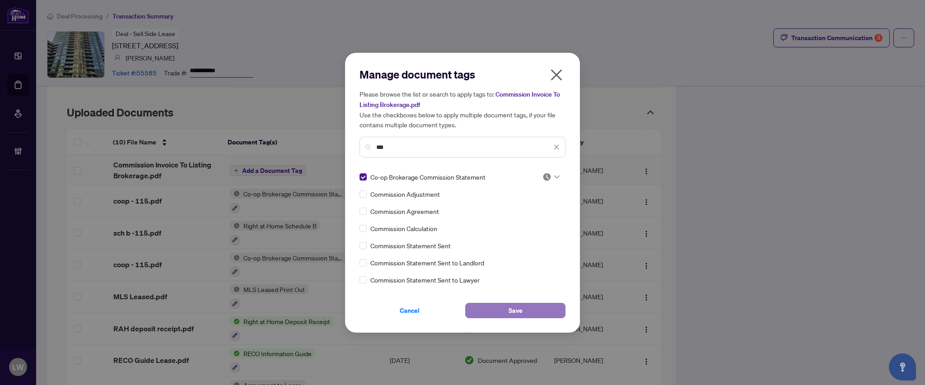
click at [480, 317] on button "Save" at bounding box center [515, 310] width 100 height 15
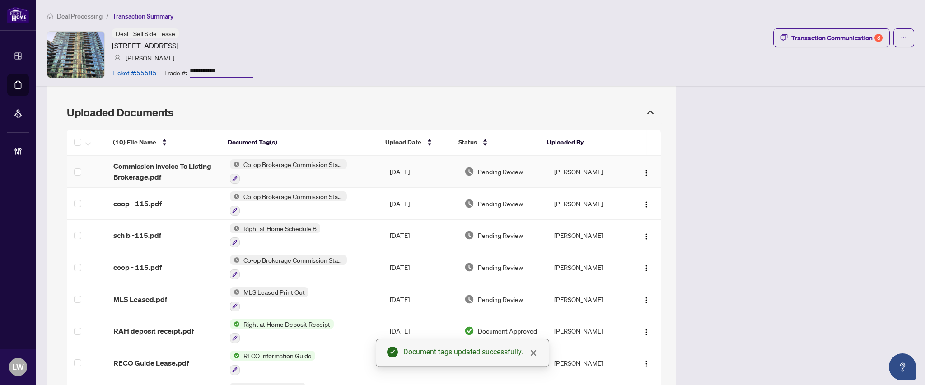
click at [492, 177] on span "Pending Review" at bounding box center [500, 172] width 45 height 10
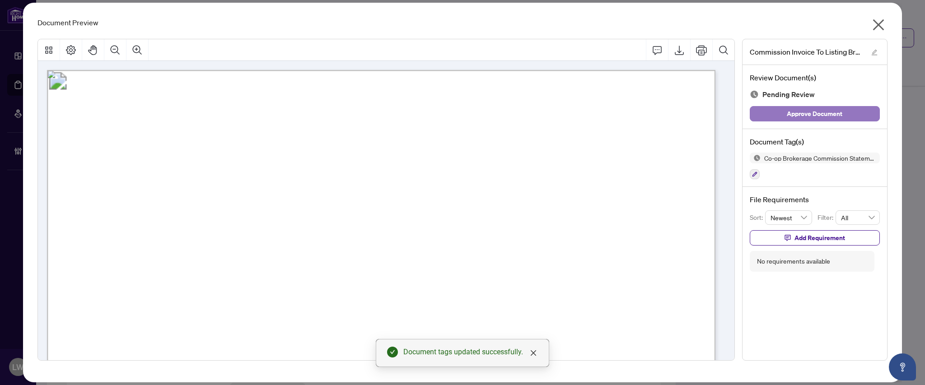
click at [794, 117] on span "Approve Document" at bounding box center [815, 114] width 56 height 14
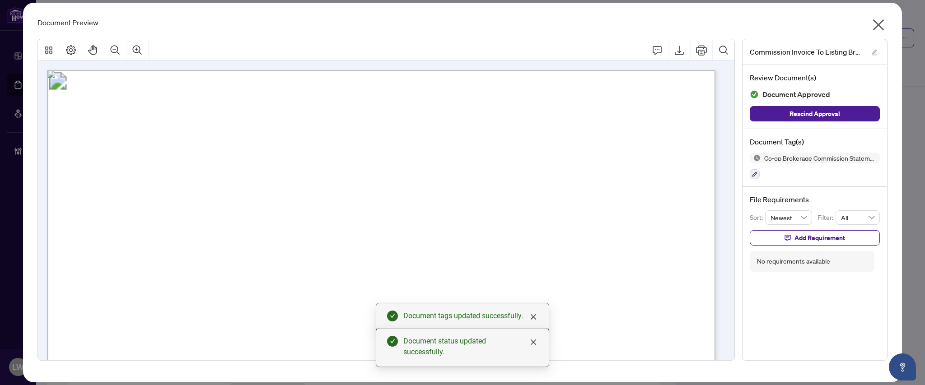
click at [882, 31] on icon "close" at bounding box center [878, 25] width 14 height 14
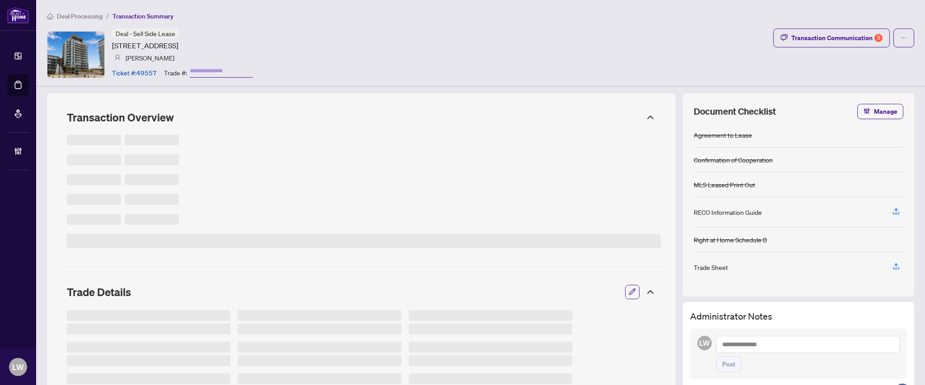
type input "*******"
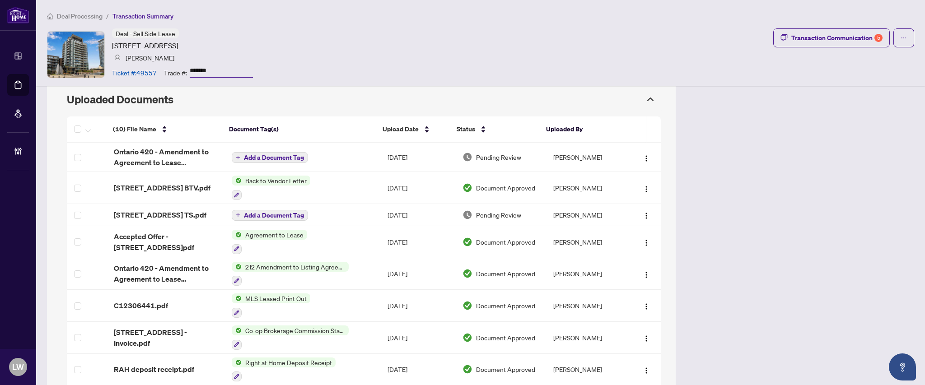
scroll to position [843, 0]
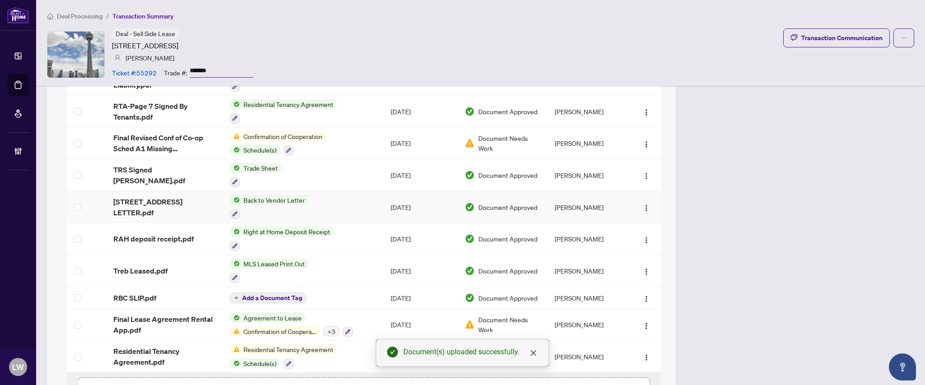
scroll to position [783, 0]
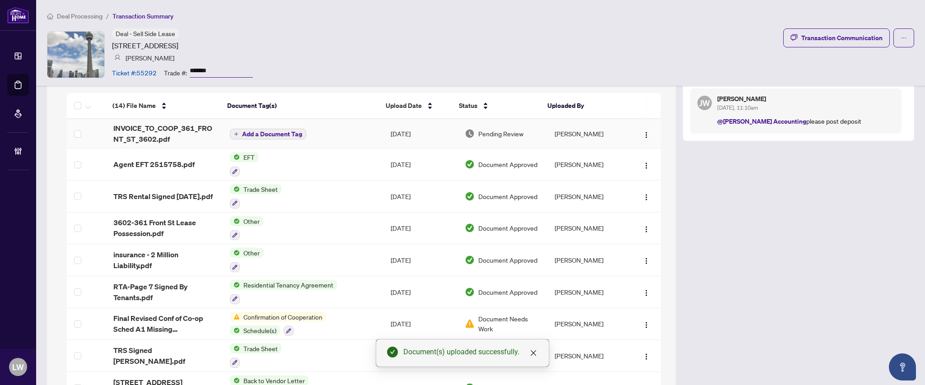
click at [264, 137] on span "Add a Document Tag" at bounding box center [272, 134] width 60 height 6
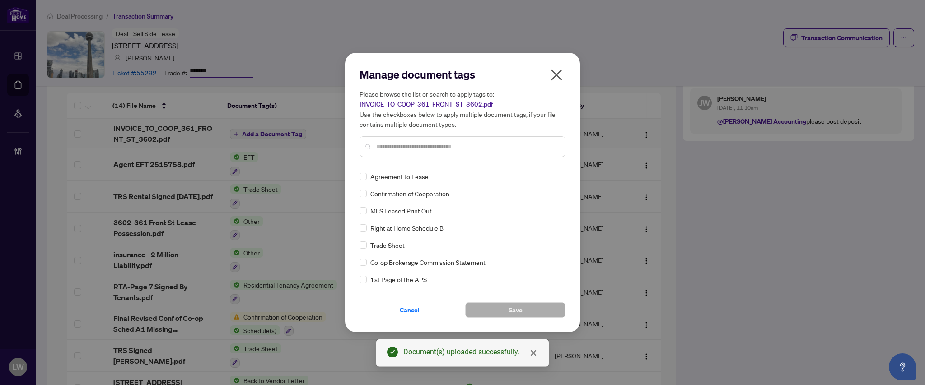
click at [397, 147] on input "text" at bounding box center [467, 147] width 182 height 10
type input "****"
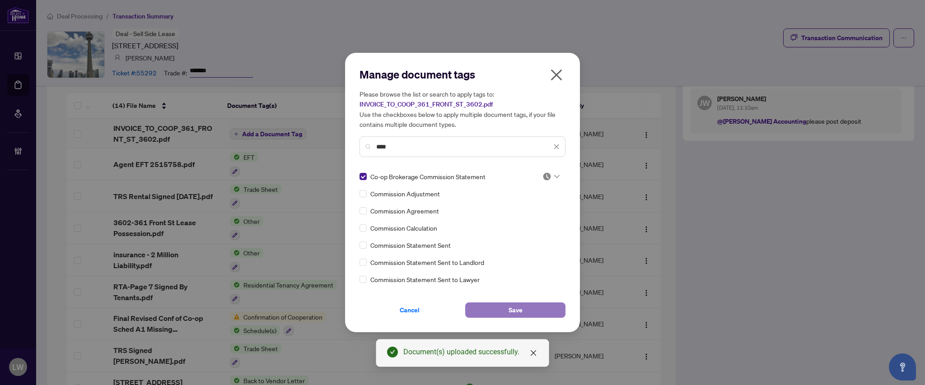
click at [502, 309] on button "Save" at bounding box center [515, 310] width 100 height 15
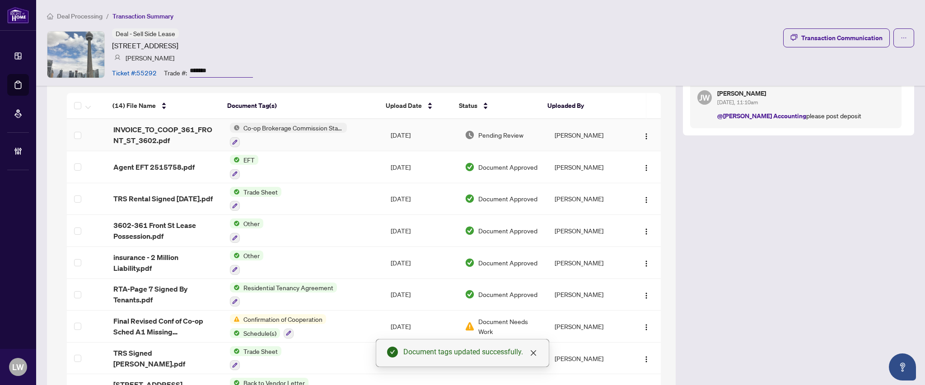
click at [483, 138] on span "Pending Review" at bounding box center [500, 135] width 45 height 10
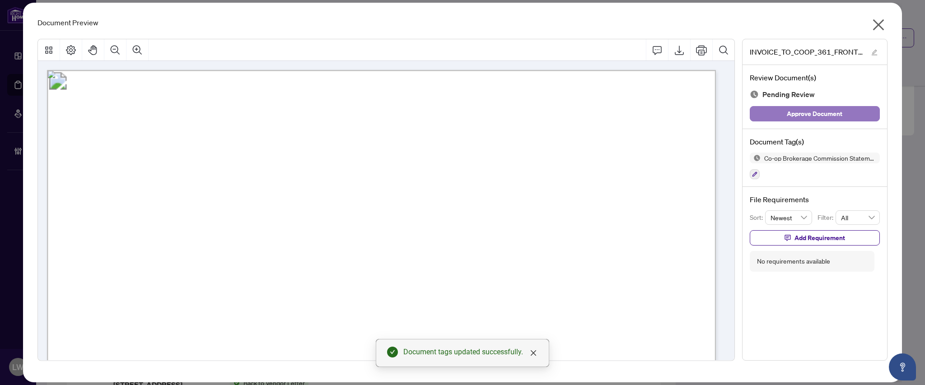
click at [799, 115] on span "Approve Document" at bounding box center [815, 114] width 56 height 14
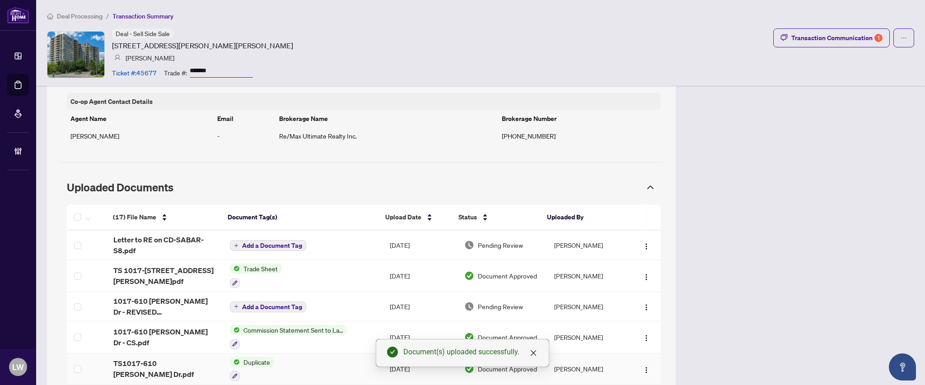
scroll to position [767, 0]
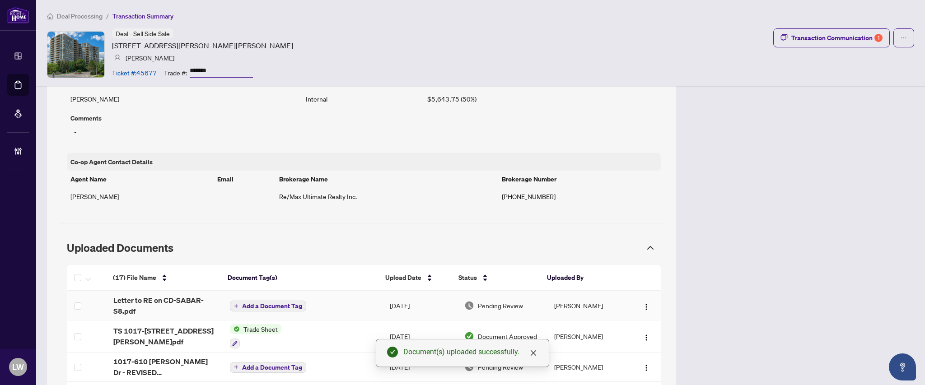
click at [245, 306] on span "Add a Document Tag" at bounding box center [272, 306] width 60 height 6
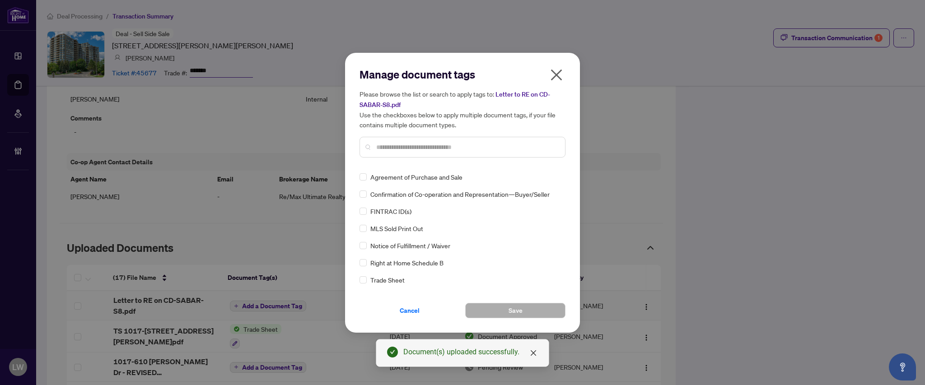
click at [427, 145] on input "text" at bounding box center [467, 147] width 182 height 10
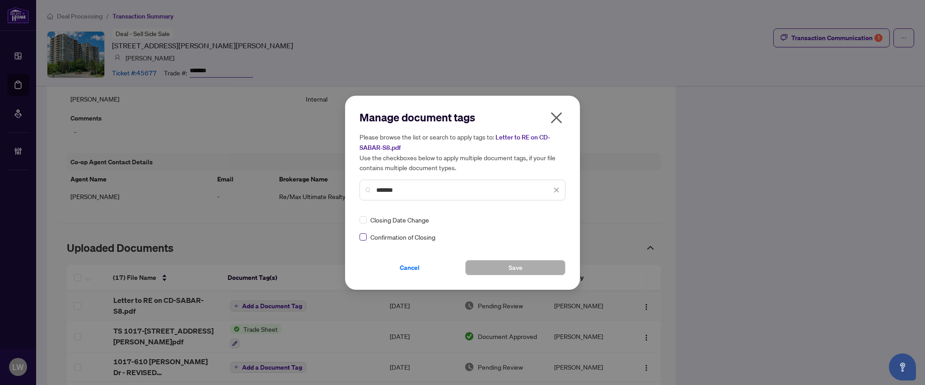
type input "*******"
click at [522, 271] on span "Save" at bounding box center [516, 268] width 14 height 14
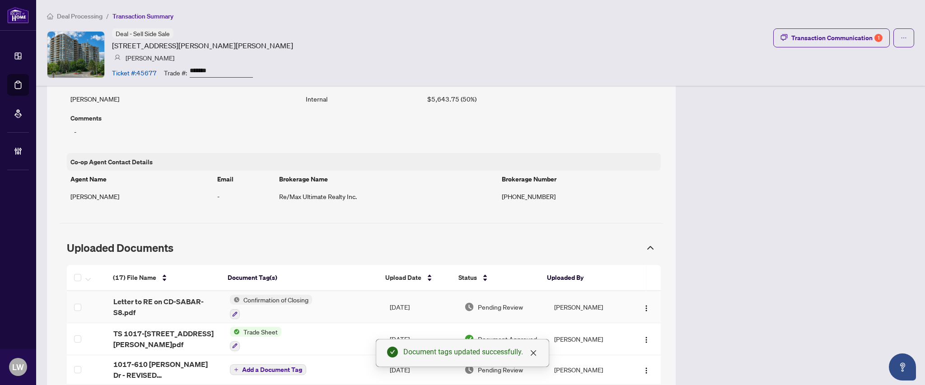
click at [485, 308] on span "Pending Review" at bounding box center [500, 307] width 45 height 10
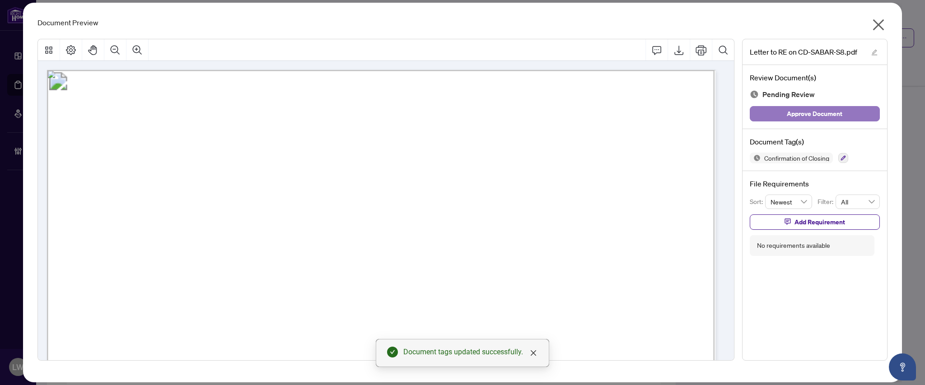
click at [819, 117] on span "Approve Document" at bounding box center [815, 114] width 56 height 14
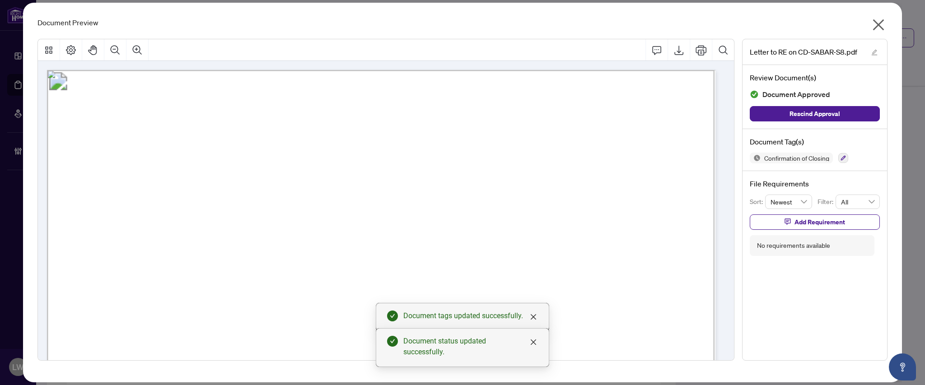
click at [878, 27] on icon "close" at bounding box center [878, 25] width 14 height 14
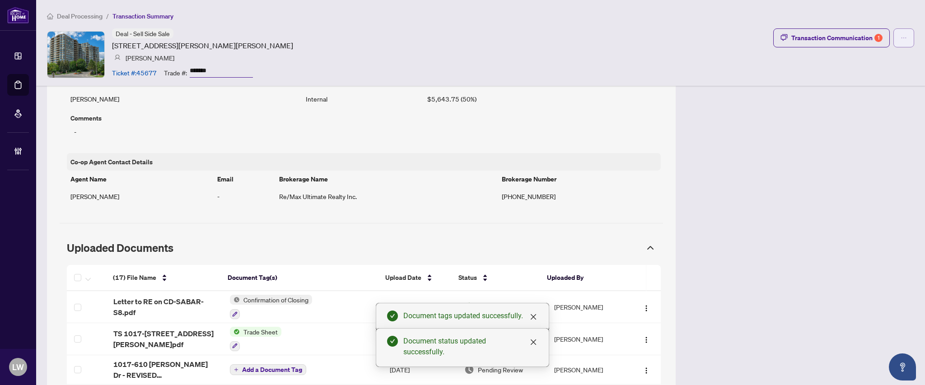
click at [901, 40] on icon "ellipsis" at bounding box center [904, 38] width 6 height 6
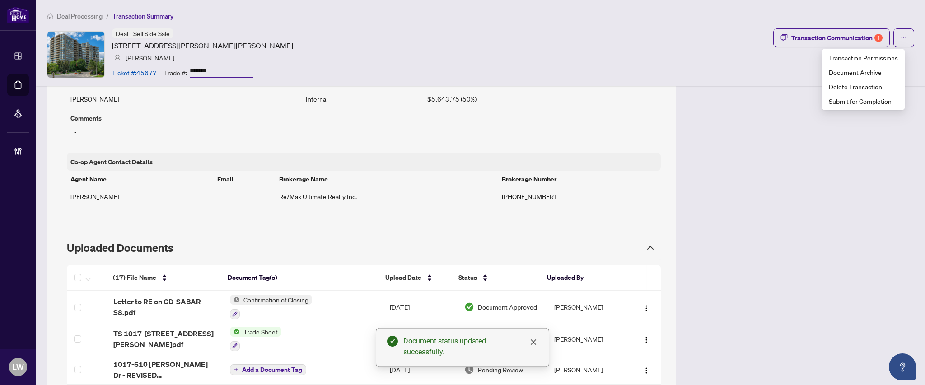
click at [611, 49] on div "Deal - Sell Side Sale 610 Bullock Dr, Markham, Ontario L3R 0G1, Canada Steve Kr…" at bounding box center [480, 54] width 867 height 52
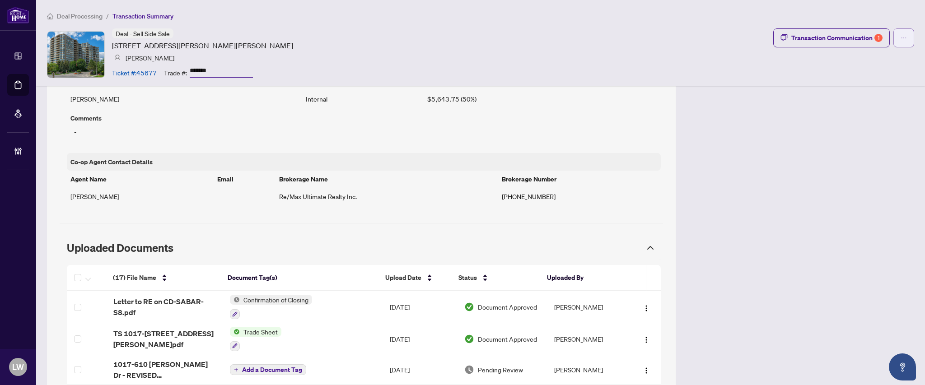
click at [901, 32] on span "button" at bounding box center [904, 38] width 6 height 14
click at [674, 76] on div "Deal - Sell Side Sale 610 Bullock Dr, Markham, Ontario L3R 0G1, Canada Steve Kr…" at bounding box center [480, 54] width 867 height 52
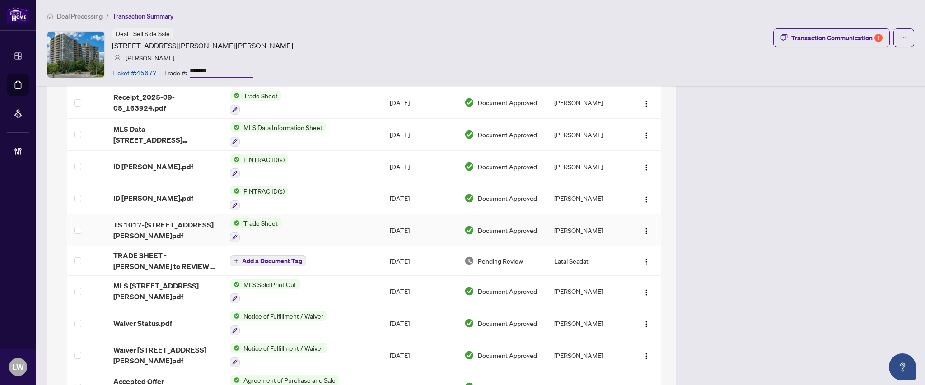
scroll to position [1100, 0]
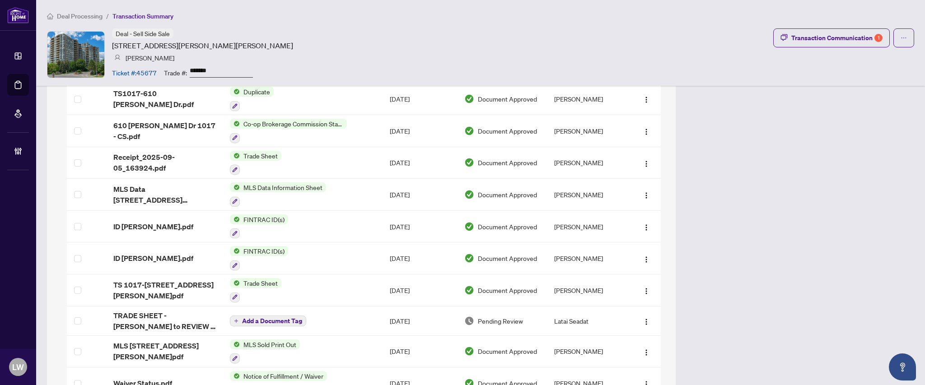
click at [145, 70] on article "Ticket #: 45677" at bounding box center [134, 73] width 45 height 10
click at [815, 35] on div "Transaction Communication 1" at bounding box center [836, 38] width 91 height 14
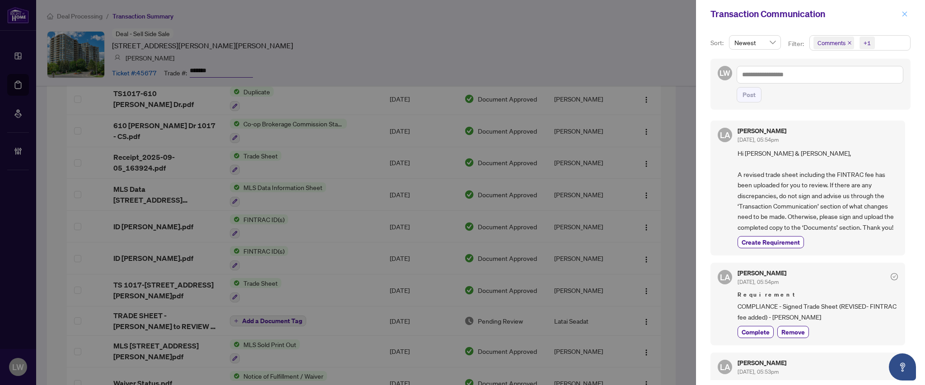
click at [904, 14] on icon "close" at bounding box center [905, 13] width 5 height 5
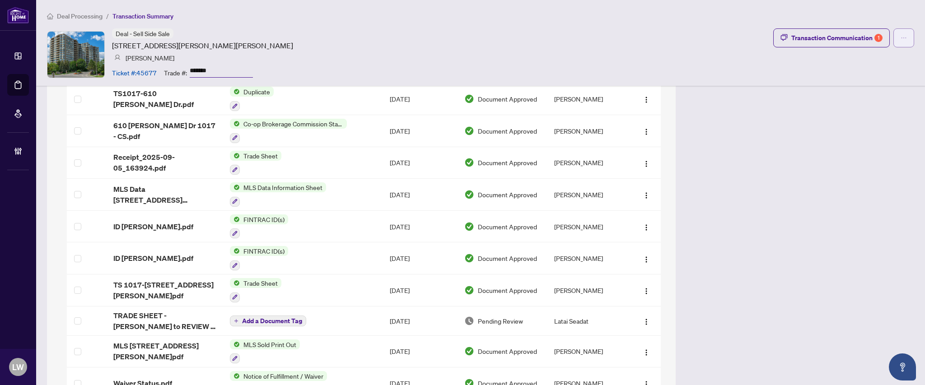
click at [894, 40] on button "button" at bounding box center [904, 37] width 21 height 19
click at [613, 53] on div "Deal - Sell Side Sale 610 Bullock Dr, Markham, Ontario L3R 0G1, Canada Steve Kr…" at bounding box center [480, 54] width 867 height 52
drag, startPoint x: 213, startPoint y: 71, endPoint x: 188, endPoint y: 67, distance: 25.7
click at [188, 67] on div "Trade #: *******" at bounding box center [208, 73] width 89 height 16
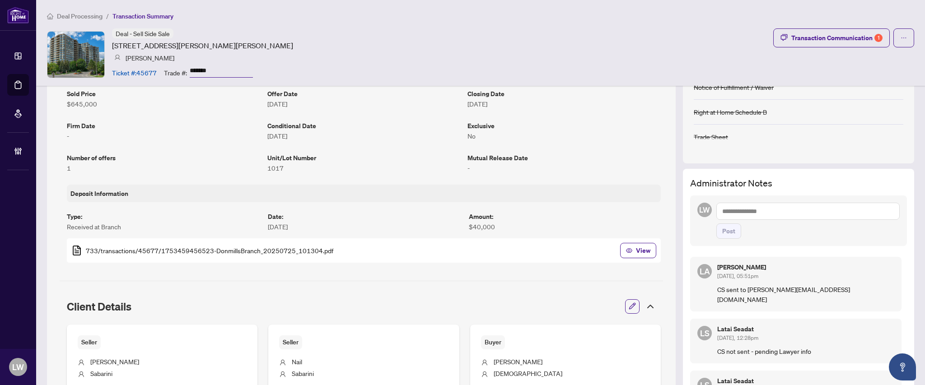
scroll to position [0, 0]
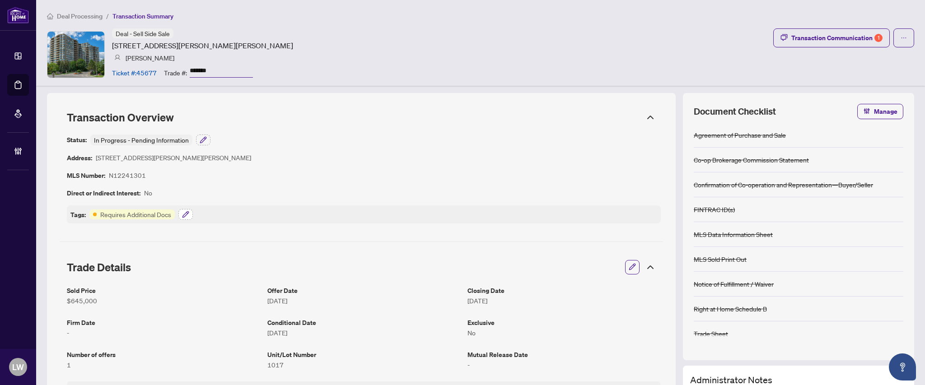
click at [186, 215] on icon "button" at bounding box center [185, 214] width 7 height 7
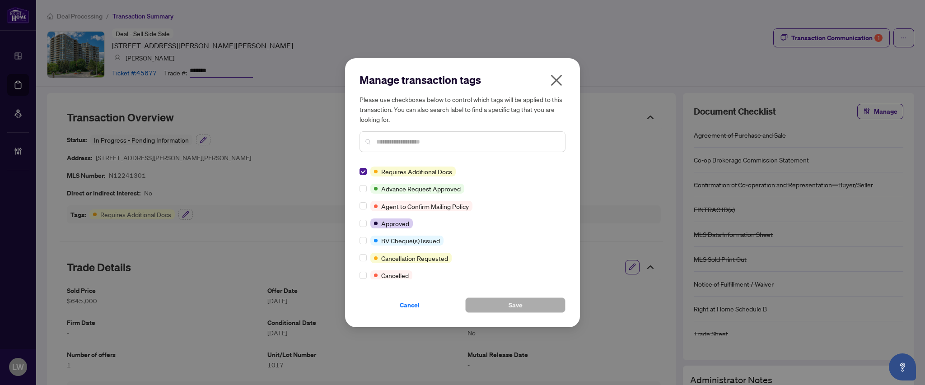
click at [393, 143] on input "text" at bounding box center [467, 142] width 182 height 10
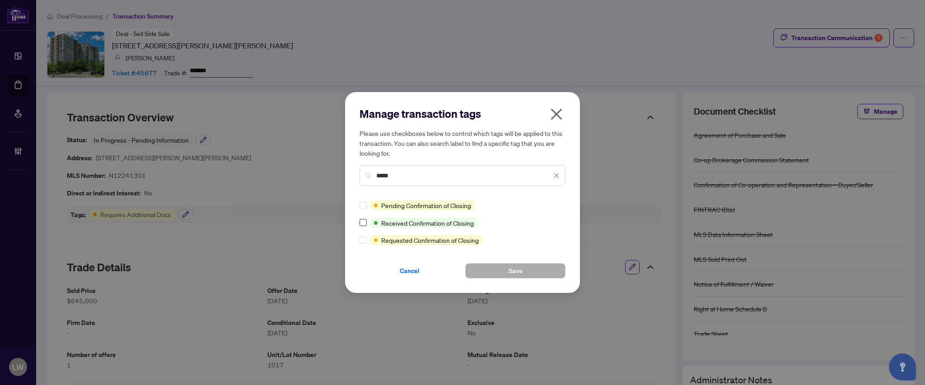
type input "*****"
click at [506, 277] on button "Save" at bounding box center [515, 270] width 100 height 15
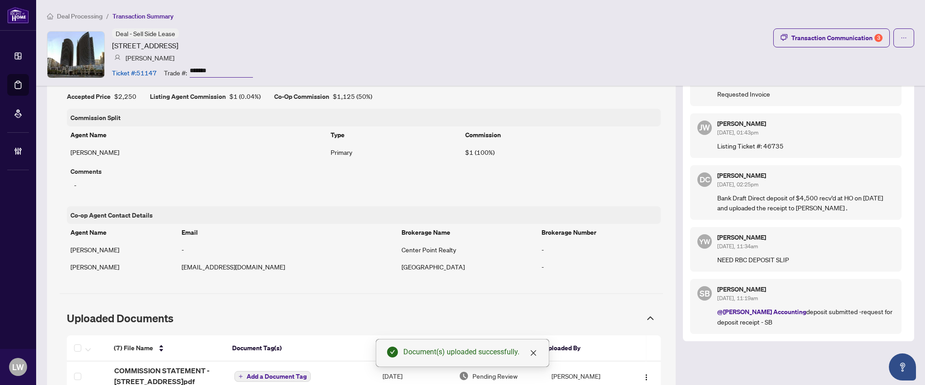
scroll to position [653, 0]
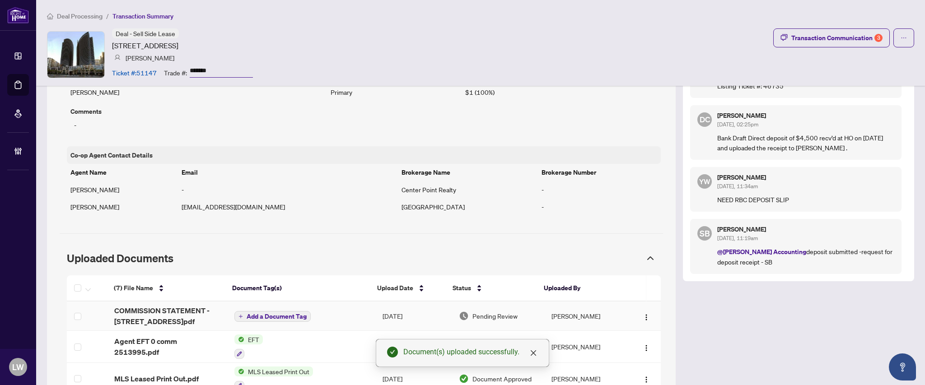
click at [261, 319] on span "Add a Document Tag" at bounding box center [277, 317] width 60 height 6
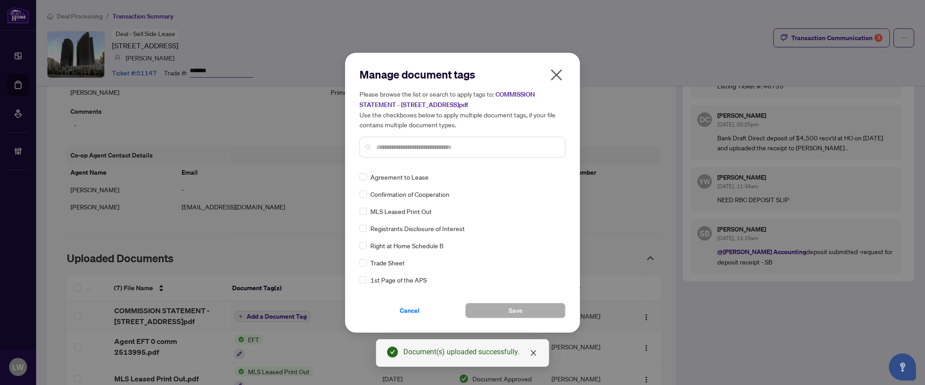
click at [431, 141] on div at bounding box center [463, 147] width 206 height 21
click at [430, 142] on input "text" at bounding box center [467, 147] width 182 height 10
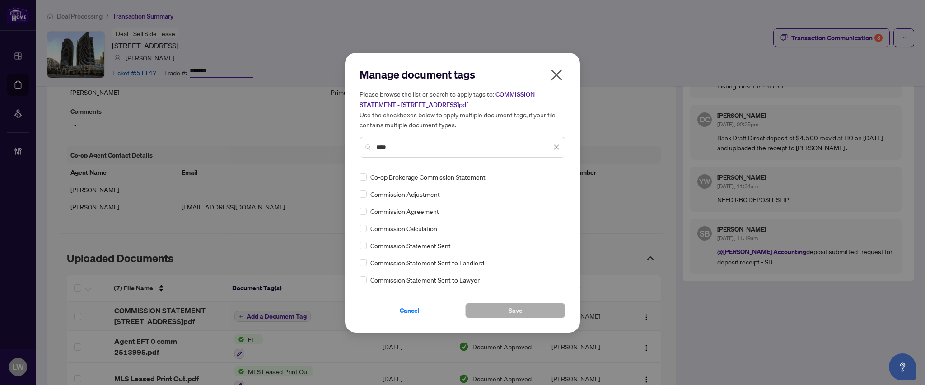
type input "****"
click at [518, 308] on span "Save" at bounding box center [516, 311] width 14 height 14
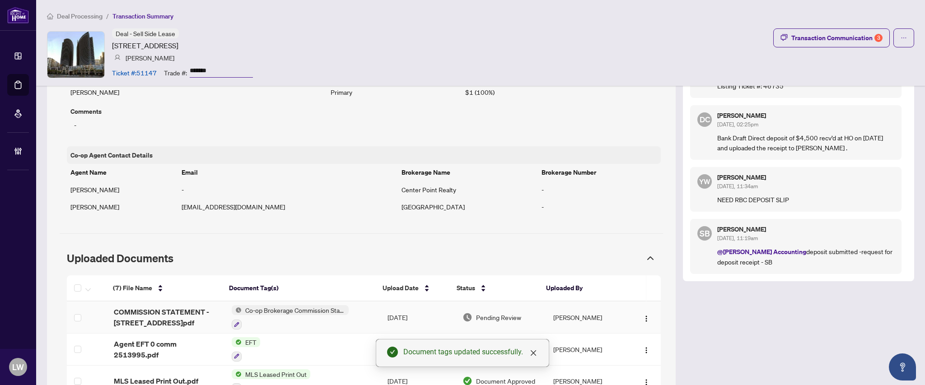
click at [494, 319] on span "Pending Review" at bounding box center [498, 318] width 45 height 10
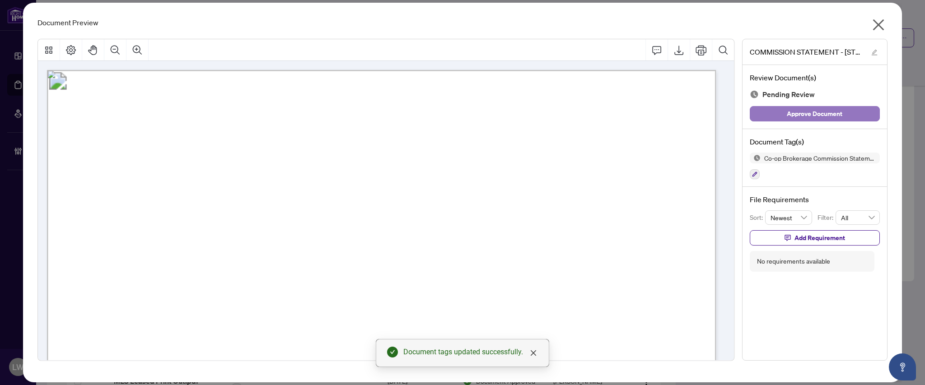
click at [801, 120] on span "Approve Document" at bounding box center [815, 114] width 56 height 14
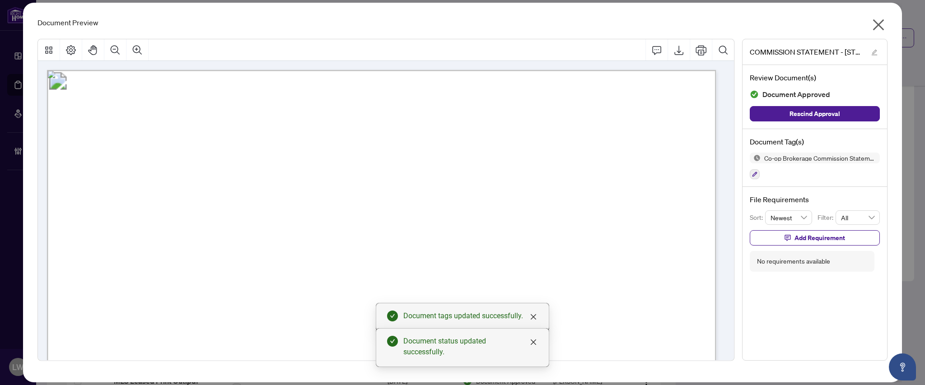
click at [880, 26] on icon "close" at bounding box center [878, 25] width 14 height 14
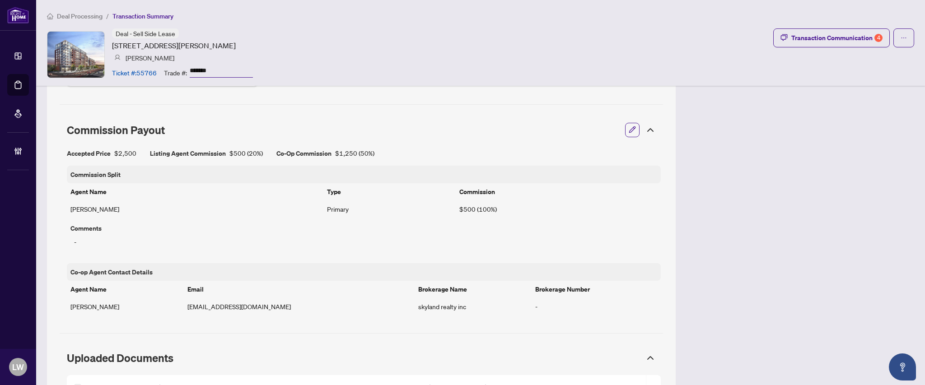
scroll to position [696, 0]
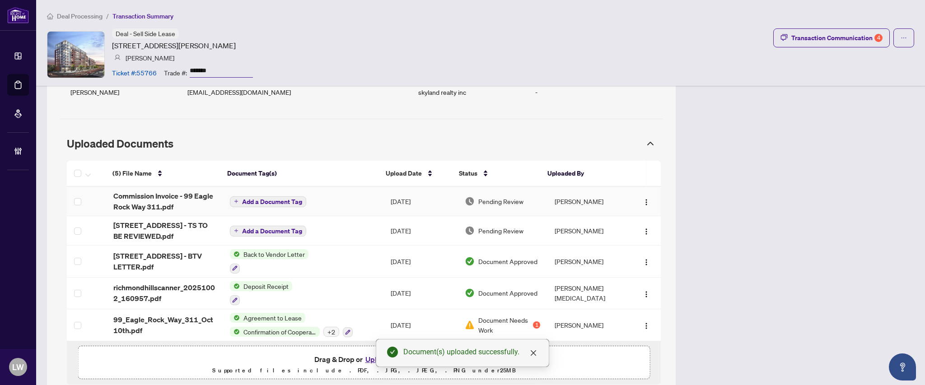
click at [272, 201] on span "Add a Document Tag" at bounding box center [272, 202] width 60 height 6
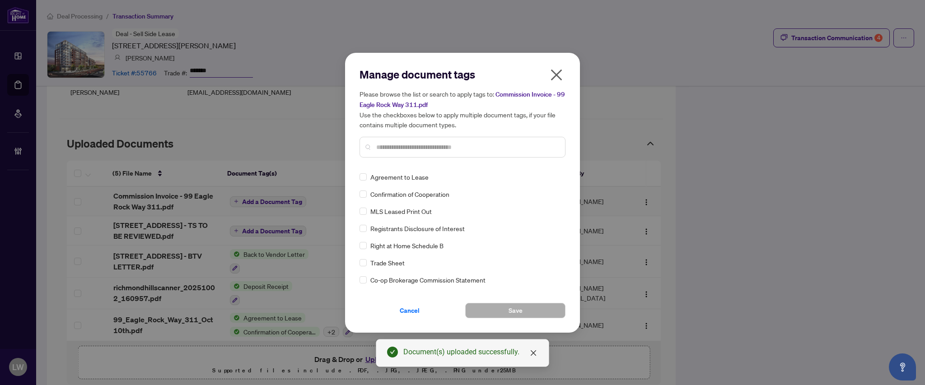
click at [455, 142] on input "text" at bounding box center [467, 147] width 182 height 10
type input "***"
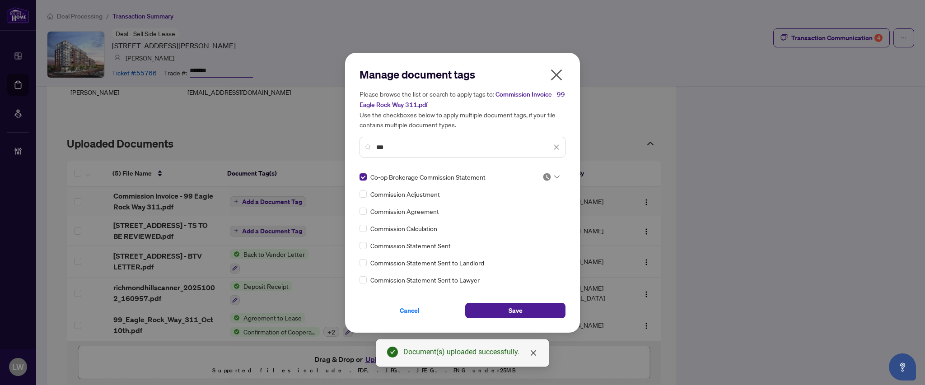
click at [490, 318] on div "Manage document tags Please browse the list or search to apply tags to: Commiss…" at bounding box center [462, 193] width 235 height 280
click at [510, 311] on span "Save" at bounding box center [516, 311] width 14 height 14
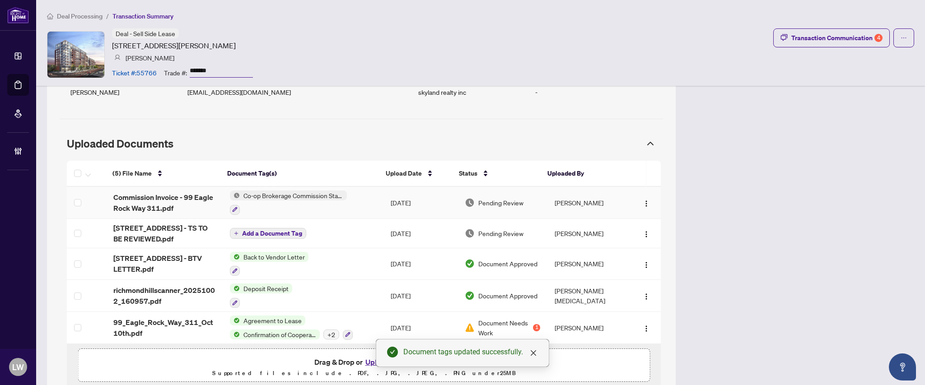
click at [478, 205] on span "Pending Review" at bounding box center [500, 203] width 45 height 10
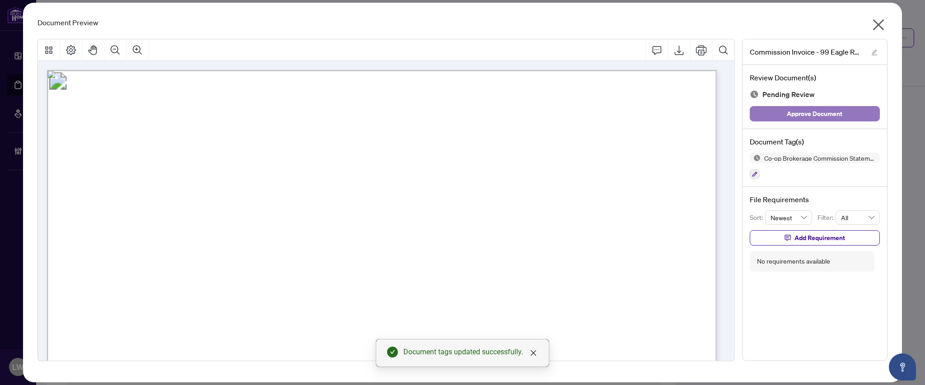
click at [796, 114] on span "Approve Document" at bounding box center [815, 114] width 56 height 14
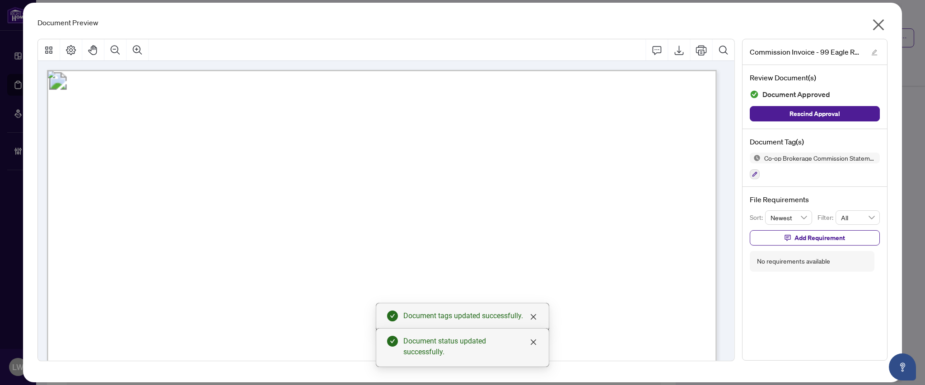
click at [890, 26] on div "Document Preview Commission Invoice - 99 Eagle Rock Way 311.pdf Review Document…" at bounding box center [462, 193] width 879 height 380
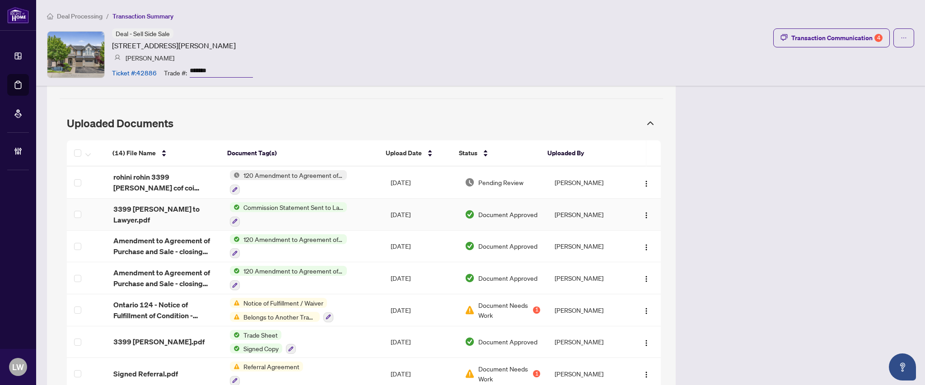
scroll to position [964, 0]
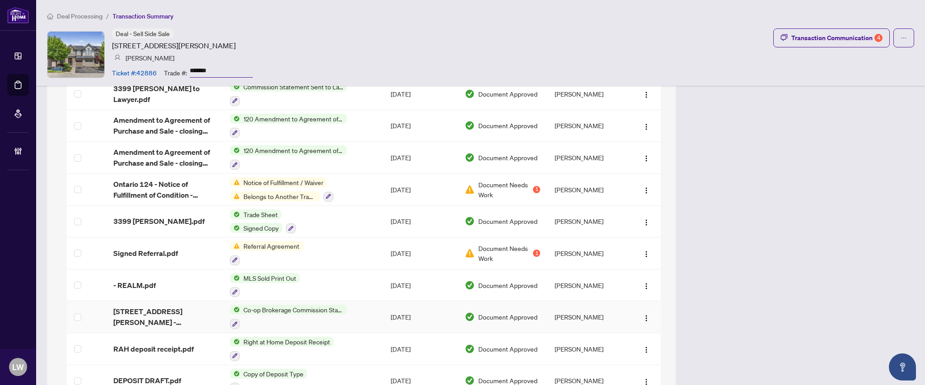
click at [259, 313] on span "Co-op Brokerage Commission Statement" at bounding box center [293, 310] width 107 height 10
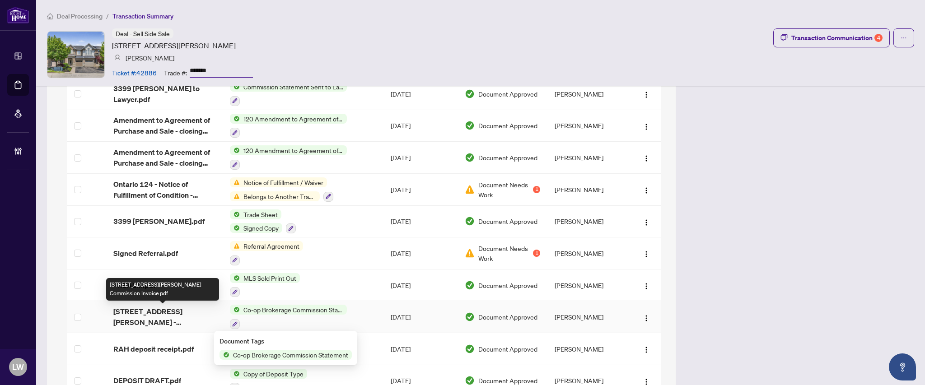
click at [167, 319] on span "[STREET_ADDRESS][PERSON_NAME] - Commission Invoice.pdf" at bounding box center [164, 317] width 102 height 22
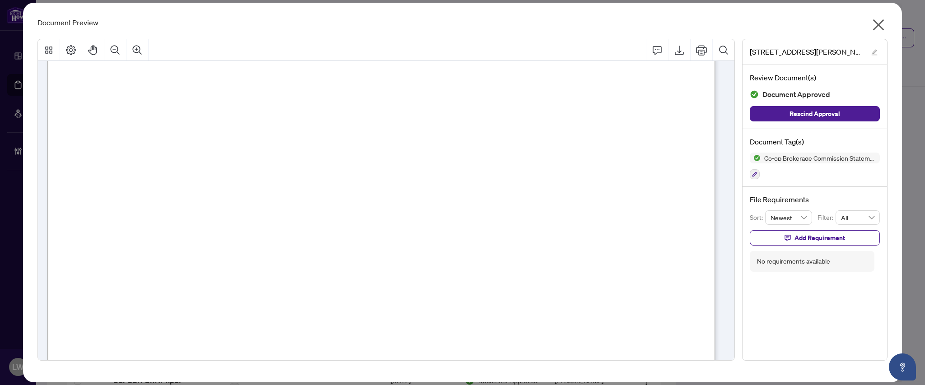
scroll to position [241, 0]
click at [877, 29] on icon "close" at bounding box center [878, 25] width 14 height 14
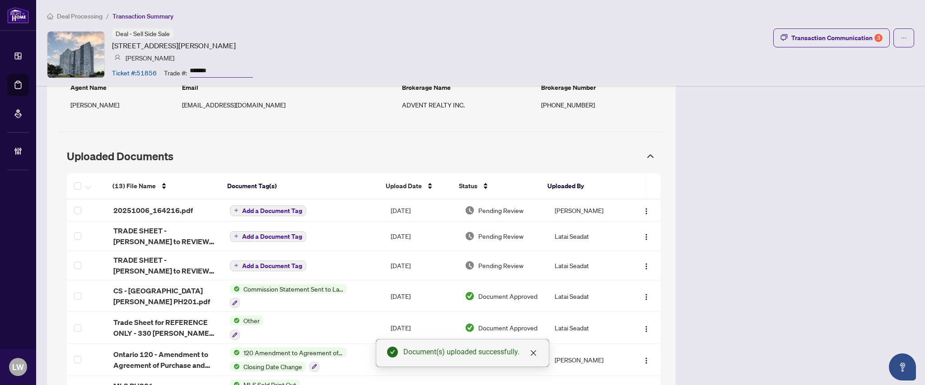
scroll to position [783, 0]
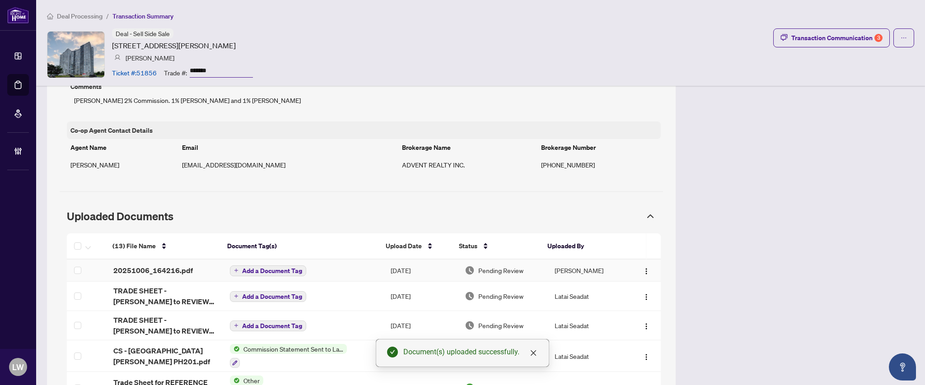
click at [295, 268] on span "Add a Document Tag" at bounding box center [272, 271] width 60 height 6
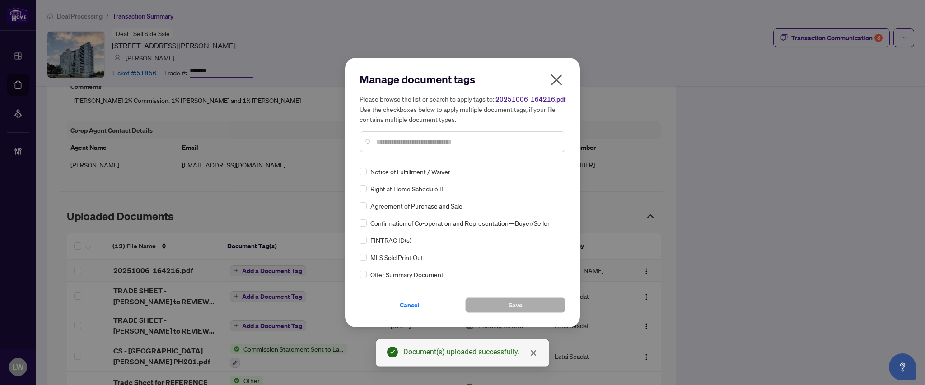
click at [405, 139] on input "text" at bounding box center [467, 142] width 182 height 10
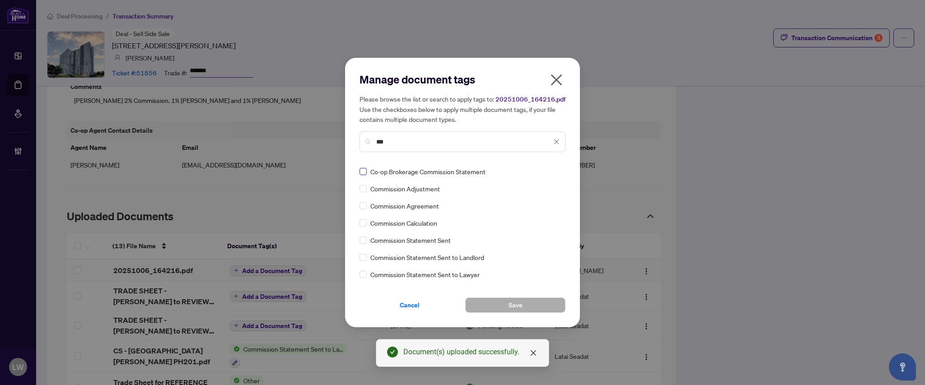
type input "***"
click at [361, 175] on label at bounding box center [363, 172] width 7 height 10
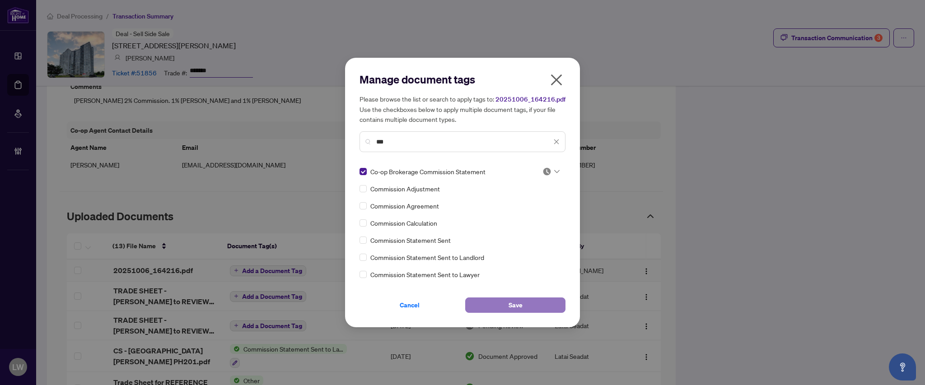
click at [489, 309] on button "Save" at bounding box center [515, 305] width 100 height 15
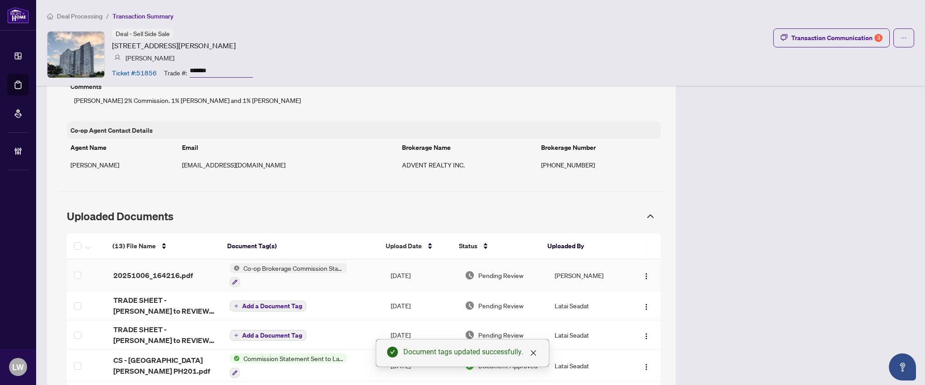
click at [500, 278] on span "Pending Review" at bounding box center [500, 276] width 45 height 10
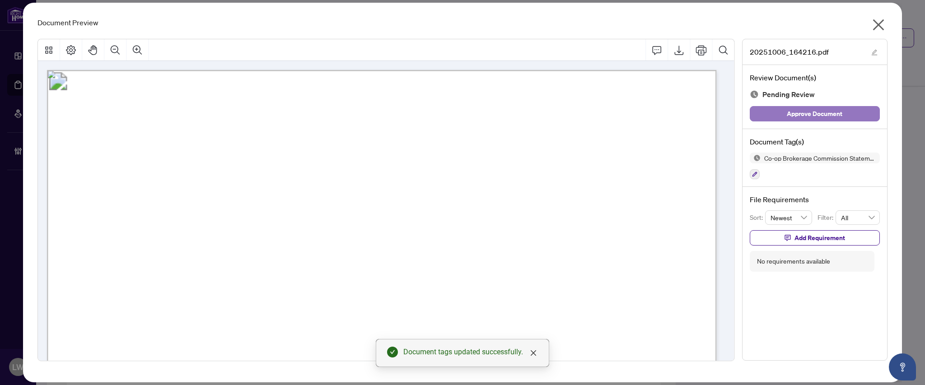
click at [800, 112] on span "Approve Document" at bounding box center [815, 114] width 56 height 14
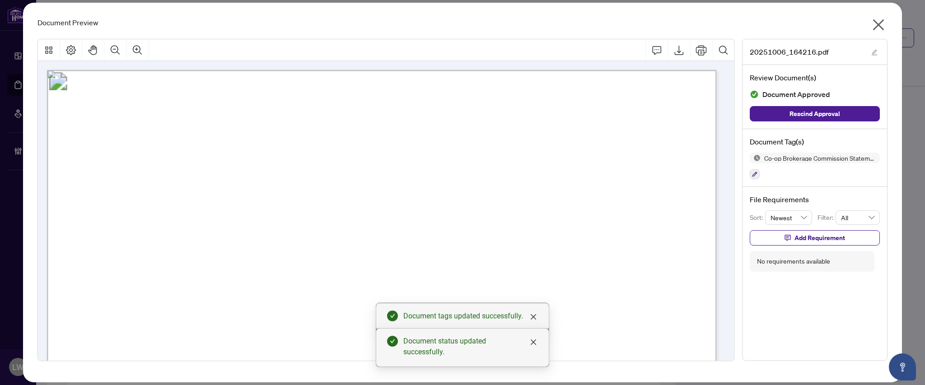
click at [882, 26] on icon "close" at bounding box center [878, 25] width 14 height 14
